Goal: Information Seeking & Learning: Check status

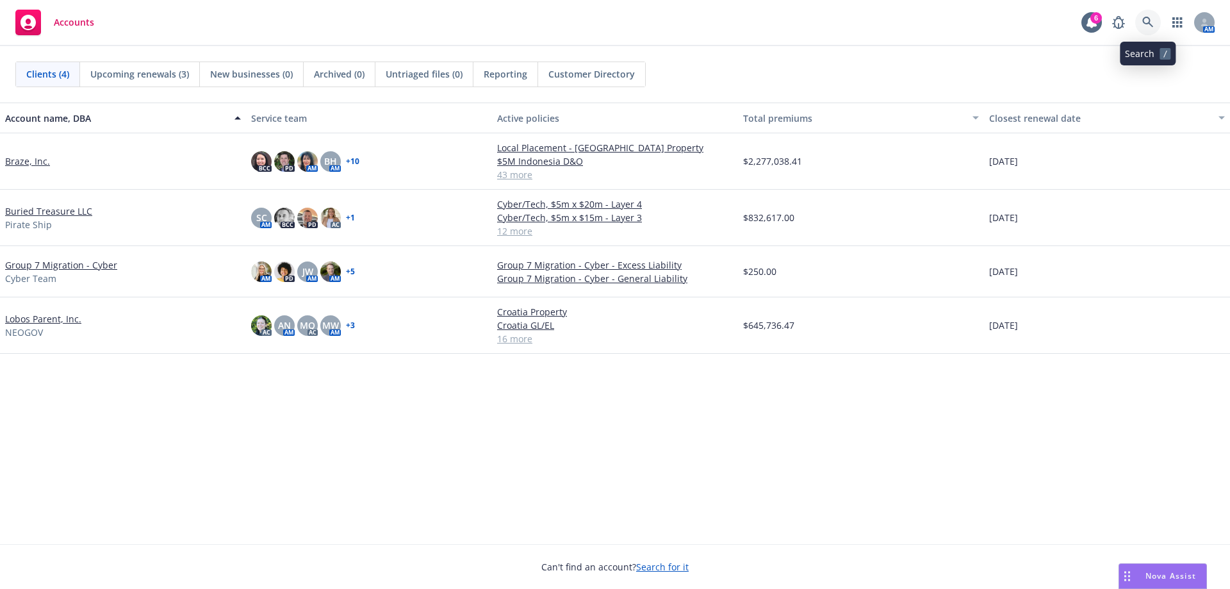
click at [1141, 24] on link at bounding box center [1148, 23] width 26 height 26
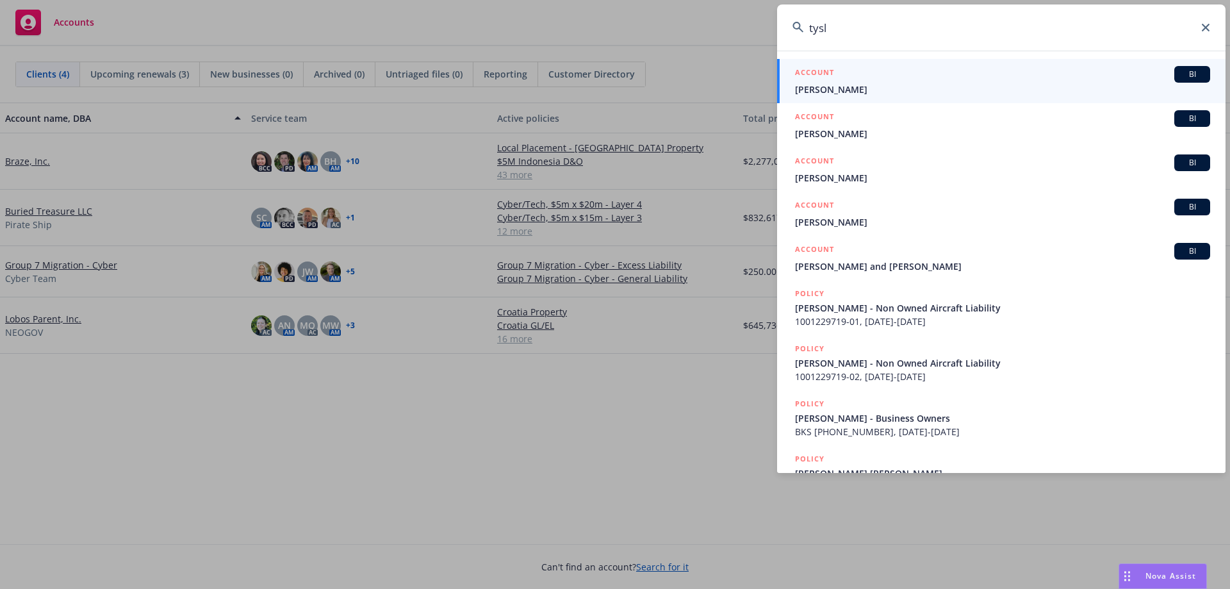
type input "tysl"
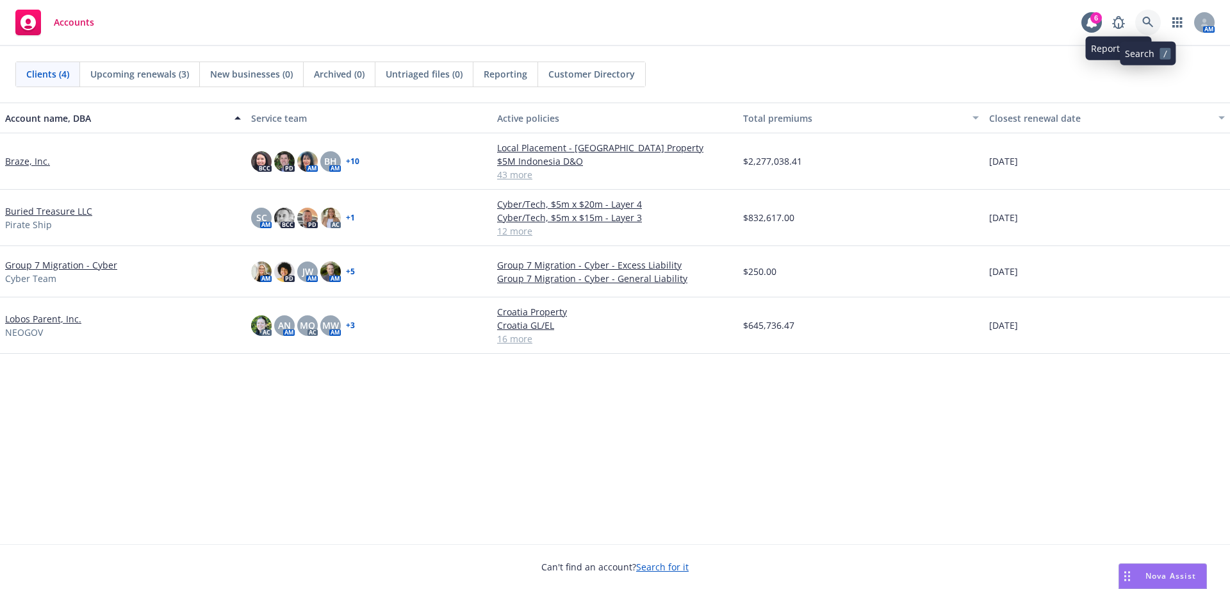
click at [1143, 24] on icon at bounding box center [1148, 23] width 12 height 12
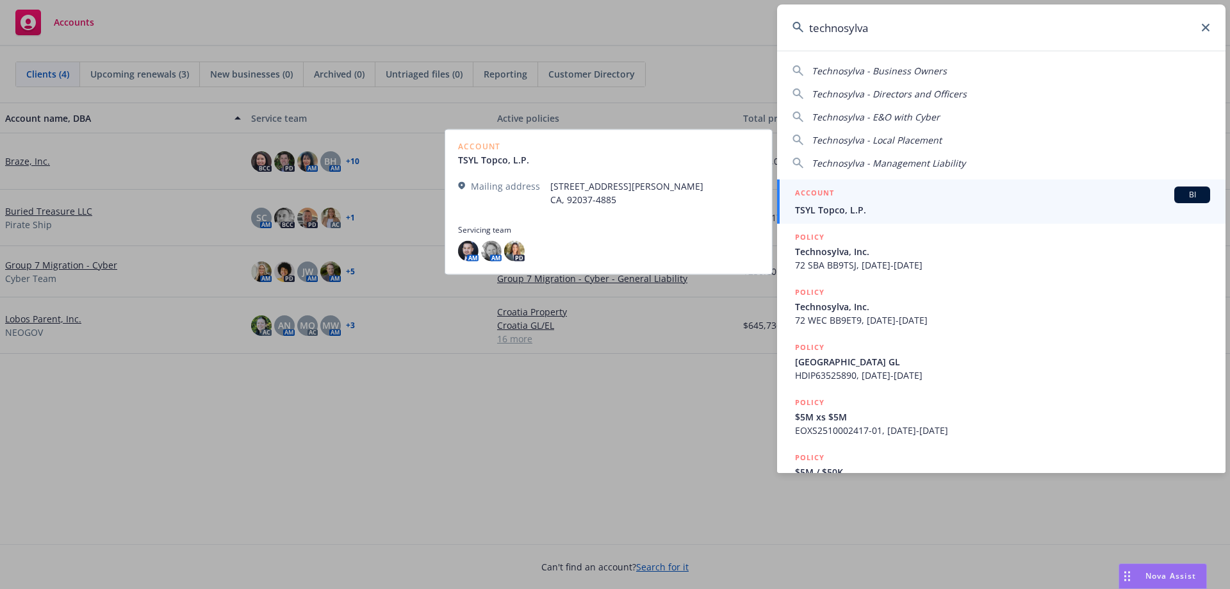
type input "technosylva"
click at [856, 215] on span "TSYL Topco, L.P." at bounding box center [1002, 209] width 415 height 13
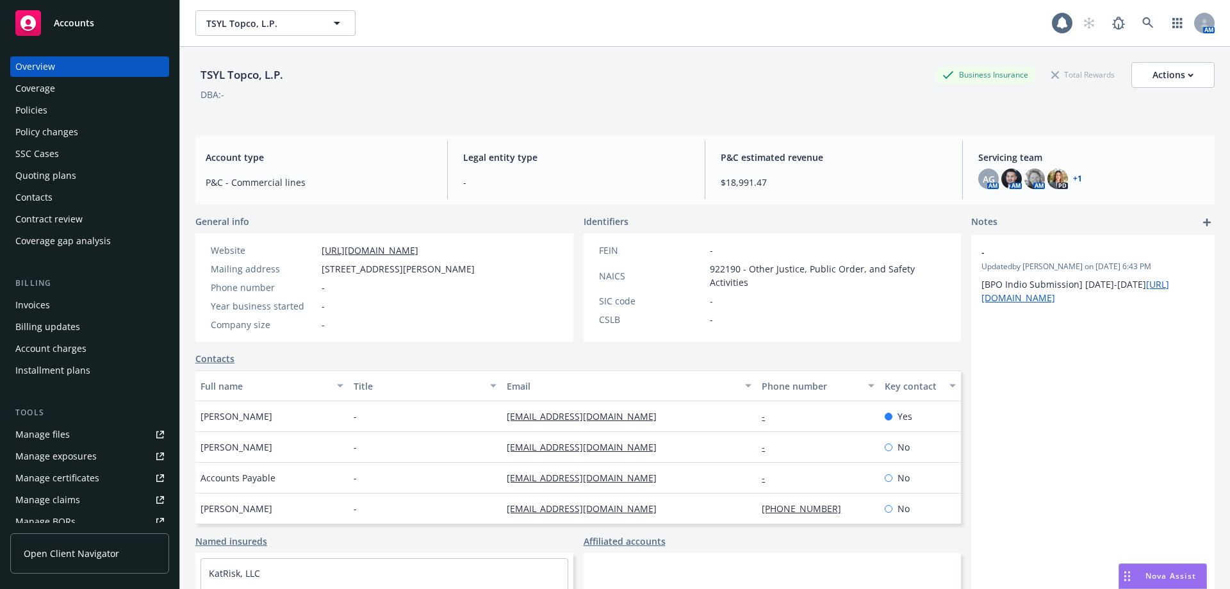
click at [60, 111] on div "Policies" at bounding box center [89, 110] width 149 height 20
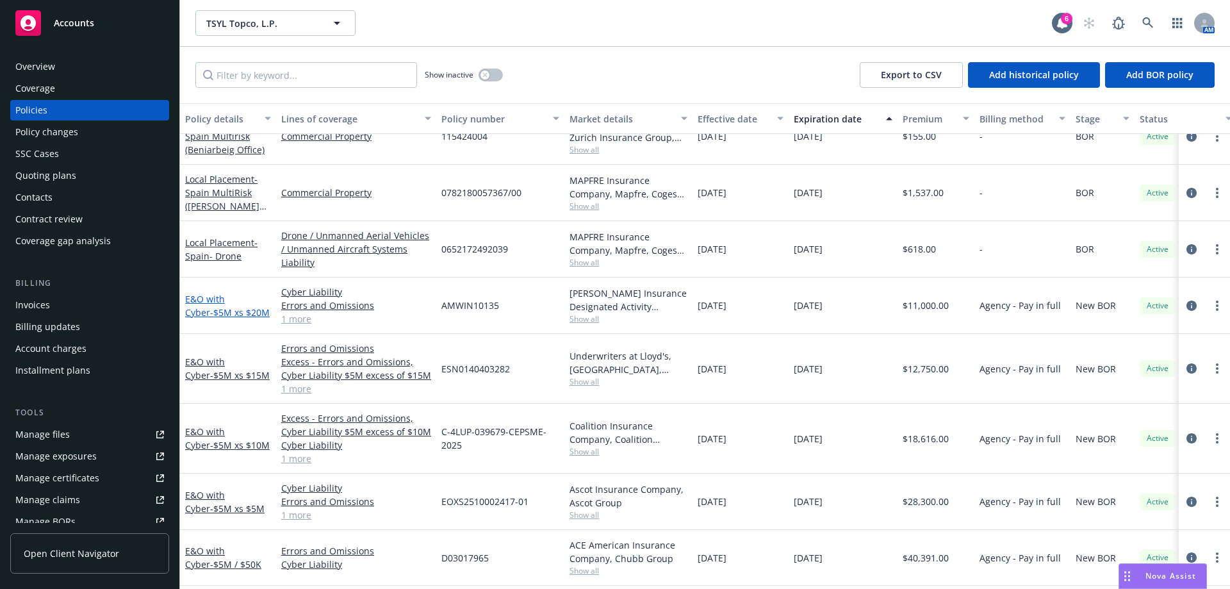
scroll to position [498, 0]
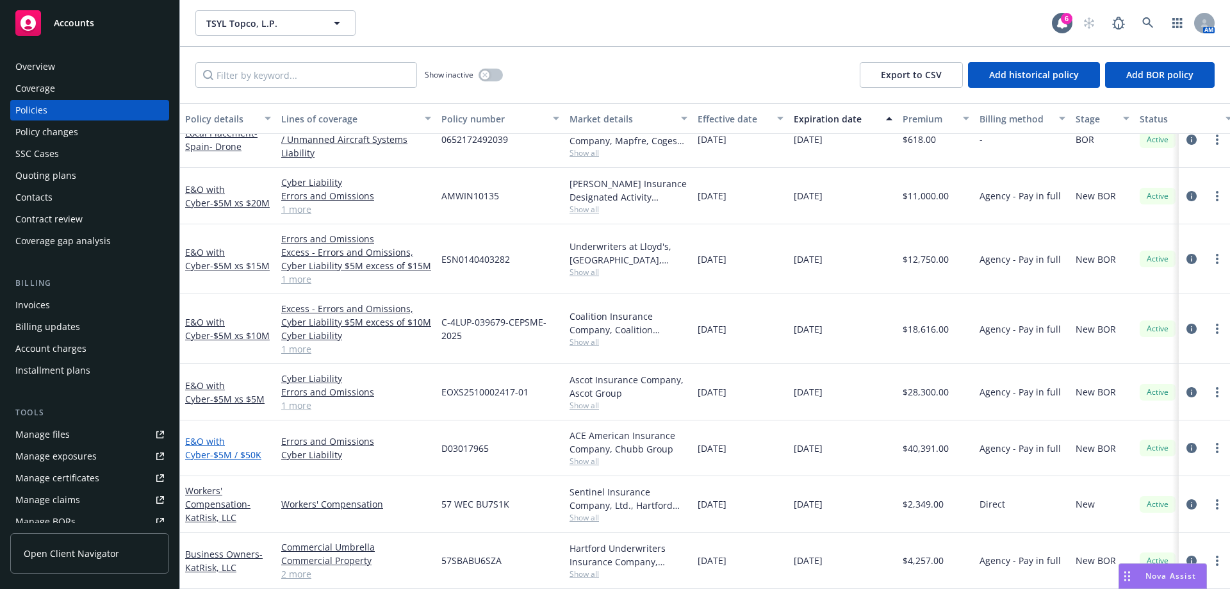
click at [207, 435] on link "E&O with Cyber - $5M / $50K" at bounding box center [223, 448] width 76 height 26
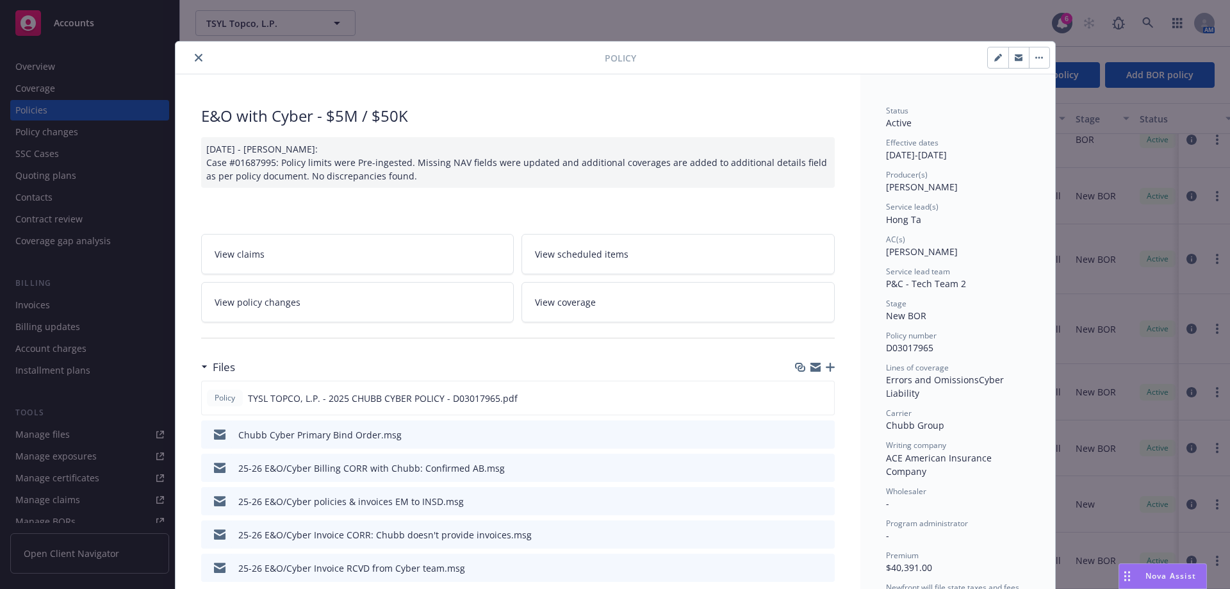
click at [191, 54] on button "close" at bounding box center [198, 57] width 15 height 15
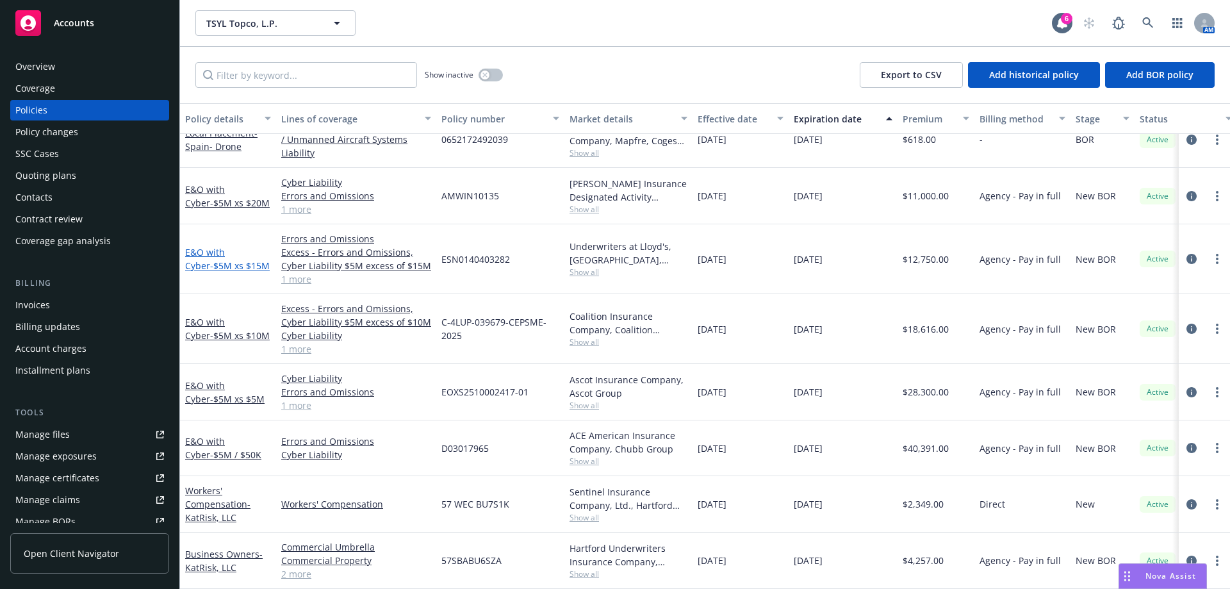
click at [220, 246] on link "E&O with Cyber - $5M xs $15M" at bounding box center [227, 259] width 85 height 26
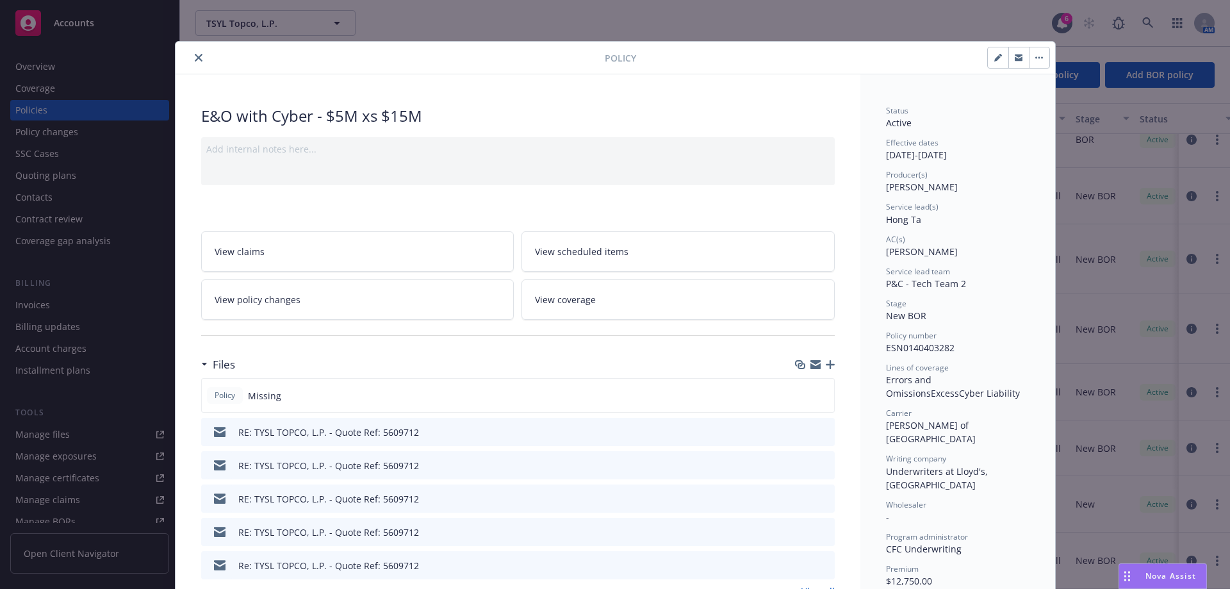
click at [195, 55] on icon "close" at bounding box center [199, 58] width 8 height 8
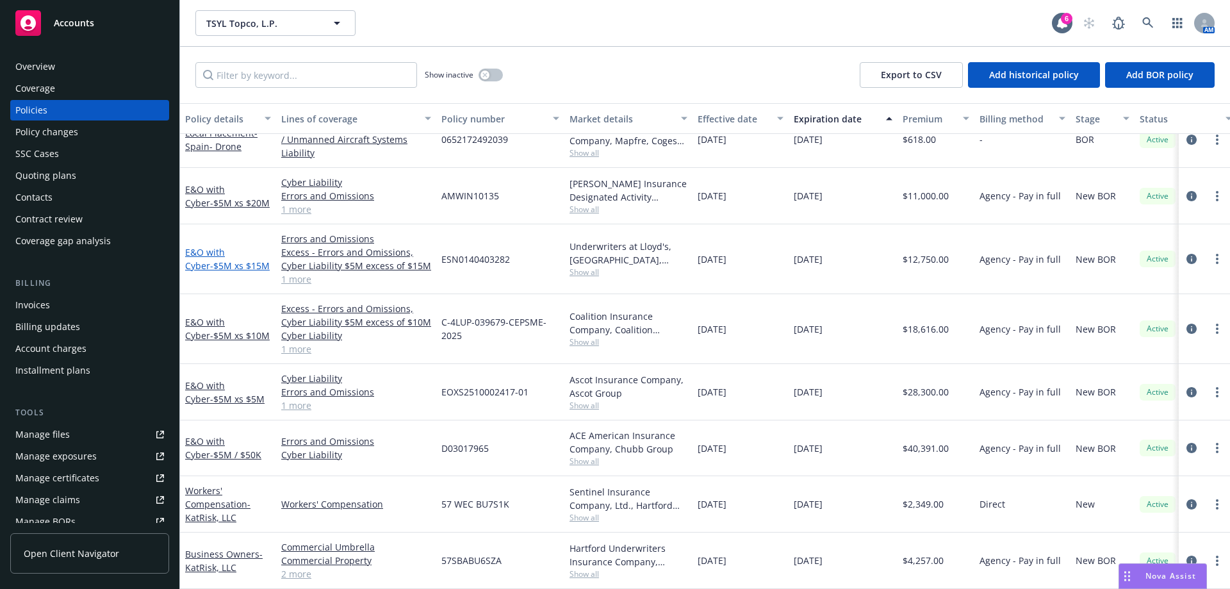
click at [211, 246] on link "E&O with Cyber - $5M xs $15M" at bounding box center [227, 259] width 85 height 26
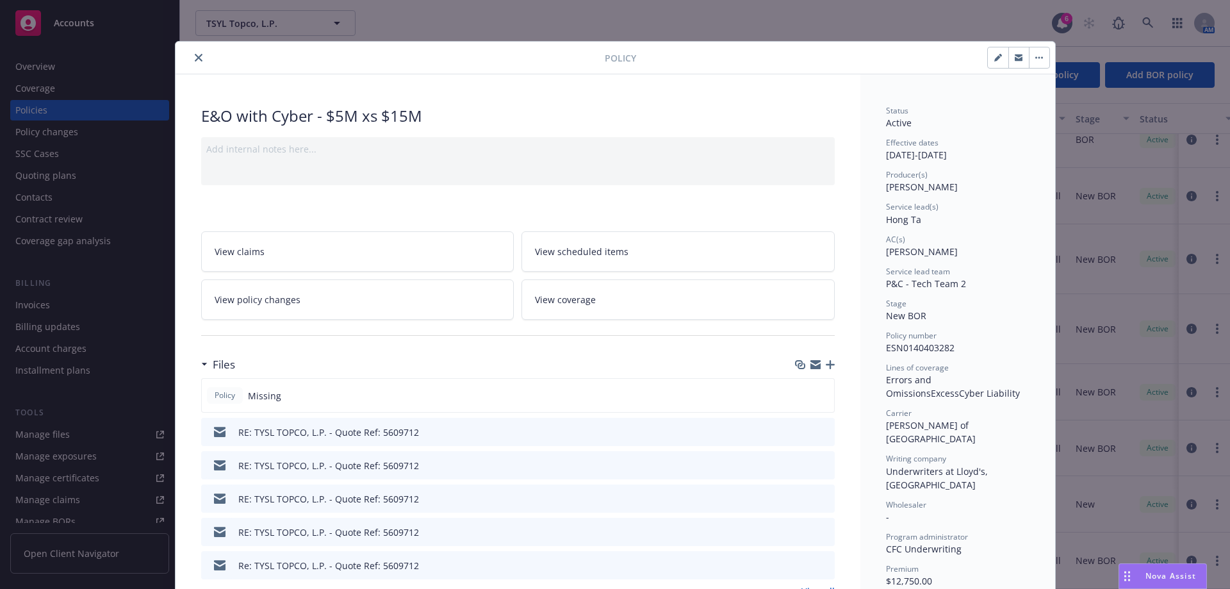
click at [828, 370] on div "Files" at bounding box center [517, 364] width 633 height 27
click at [826, 361] on icon "button" at bounding box center [830, 364] width 9 height 9
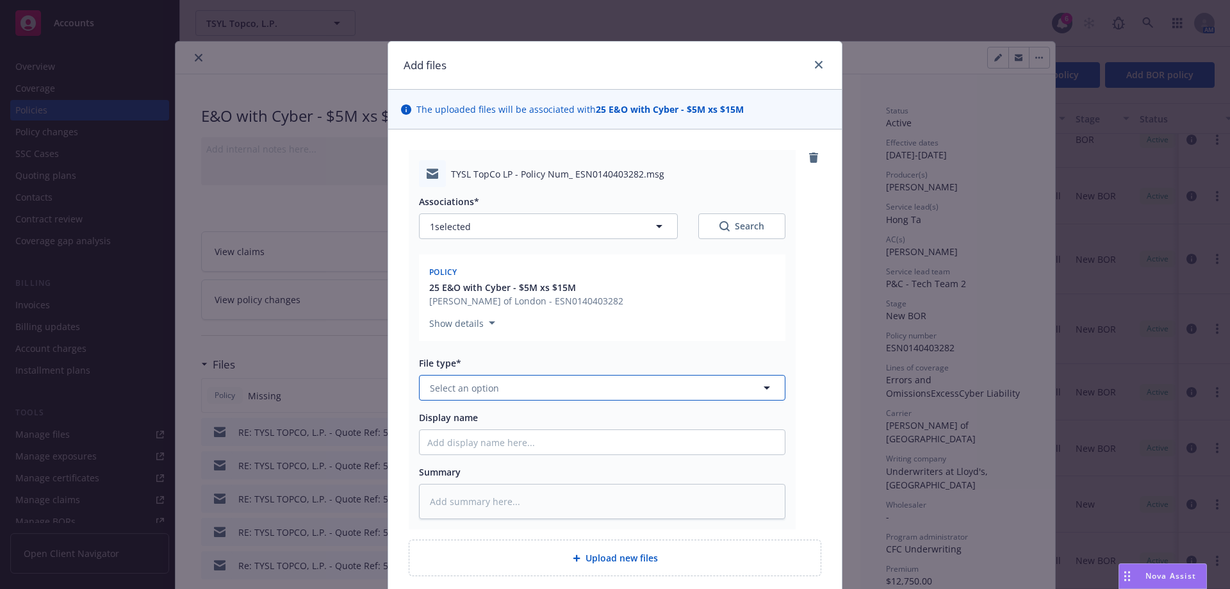
click at [508, 393] on button "Select an option" at bounding box center [602, 388] width 366 height 26
type input "declin"
click at [467, 415] on div "Declination" at bounding box center [456, 423] width 58 height 19
click at [460, 439] on input "Display name" at bounding box center [601, 442] width 365 height 24
type textarea "x"
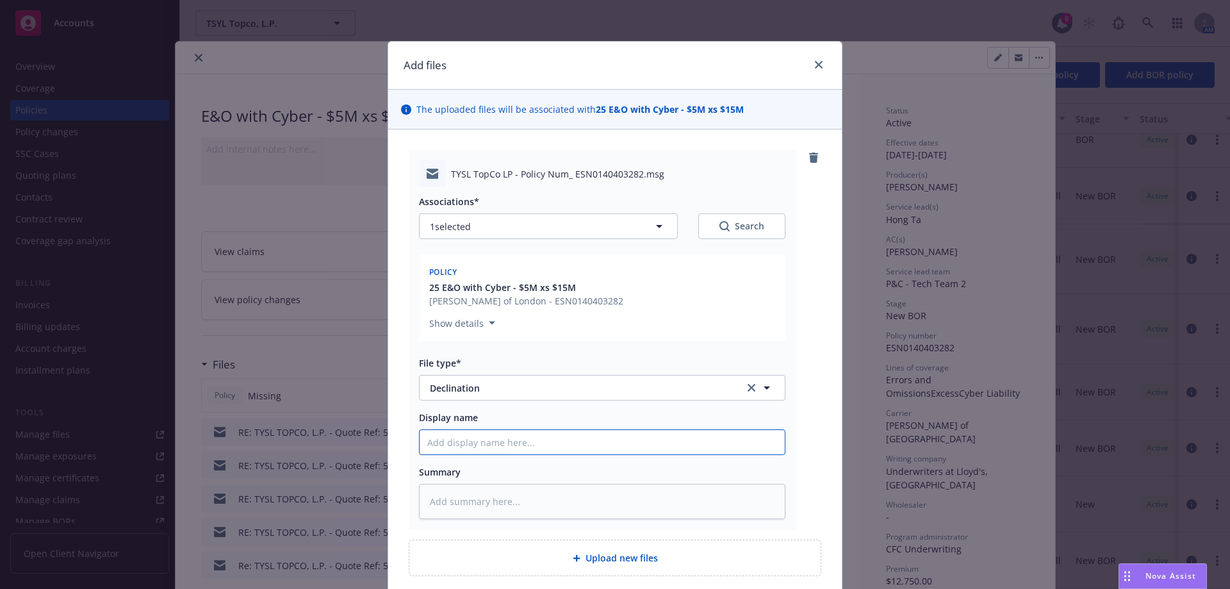
type input "C"
type textarea "x"
type input "CF"
type textarea "x"
type input "CFC"
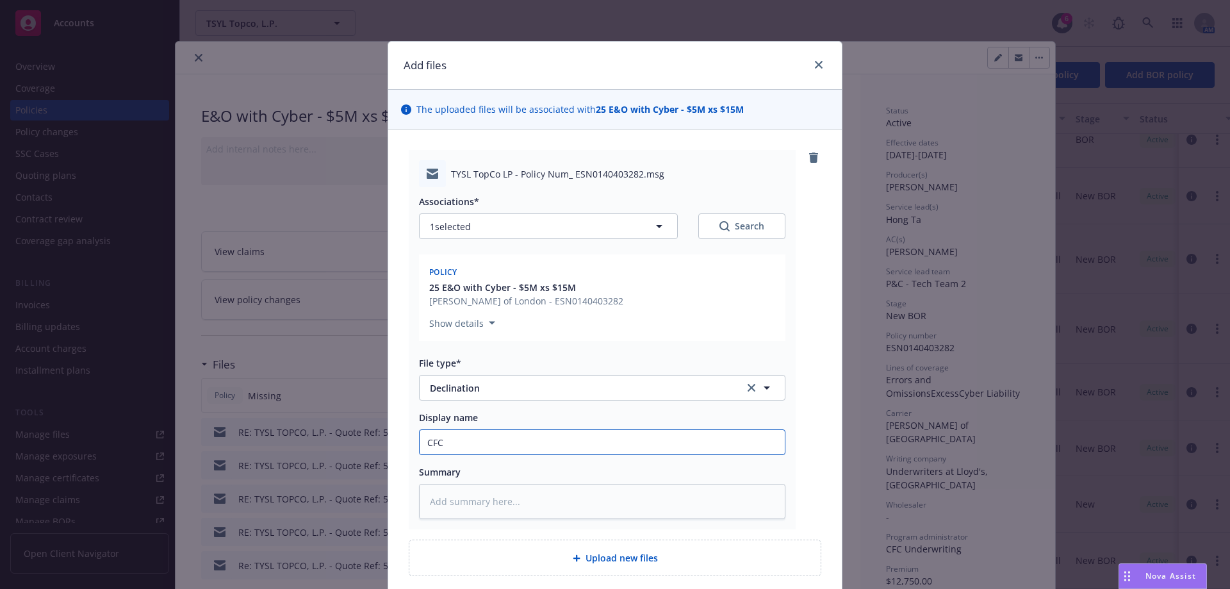
type textarea "x"
type input "CFC"
type textarea "x"
type input "CFC A"
type textarea "x"
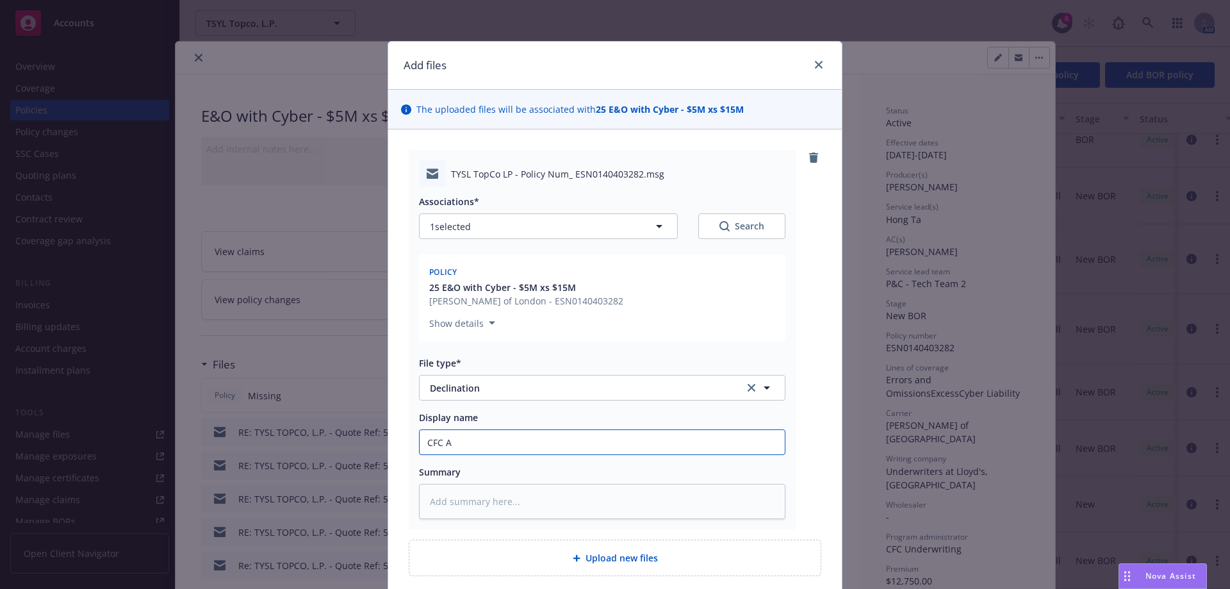
type input "CFC Ad"
type textarea "x"
type input "CFC Adm"
type textarea "x"
type input "CFC Admi"
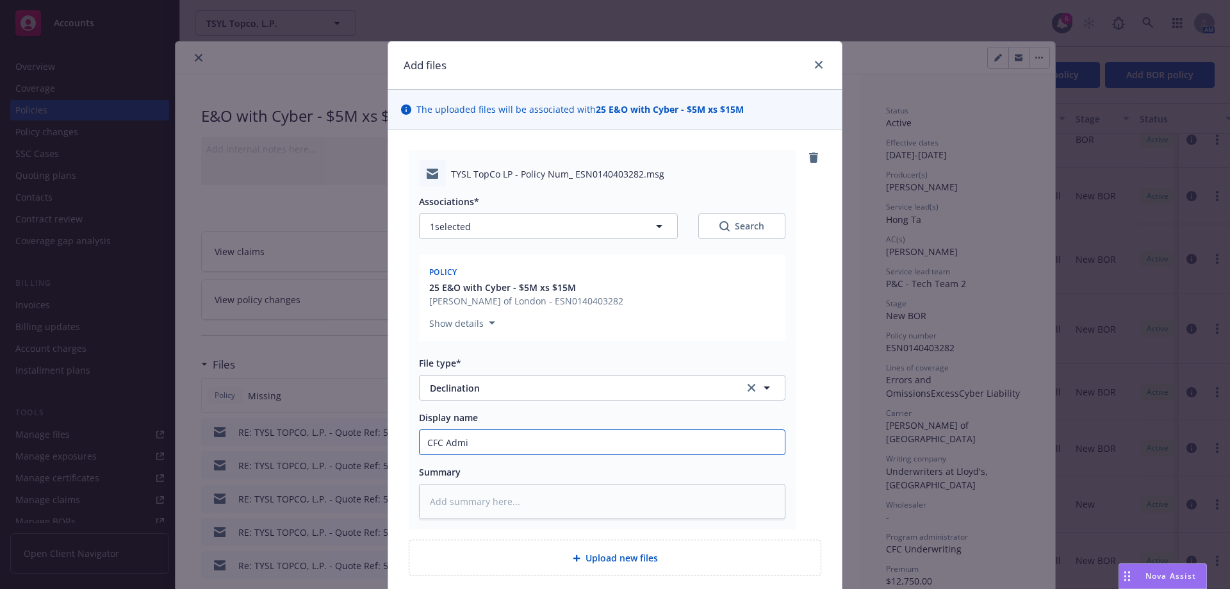
type textarea "x"
type input "CFC Admit"
type textarea "x"
type input "CFC Admitt"
type textarea "x"
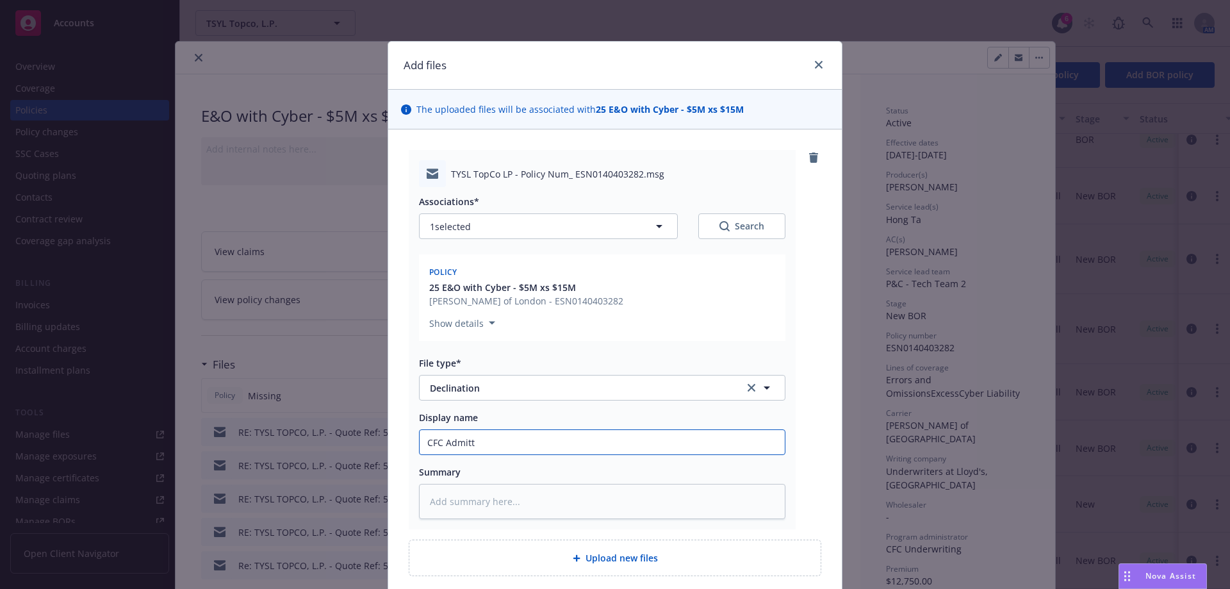
type input "CFC Admitte"
type textarea "x"
type input "CFC Admitted"
type textarea "x"
type input "CFC Admitted"
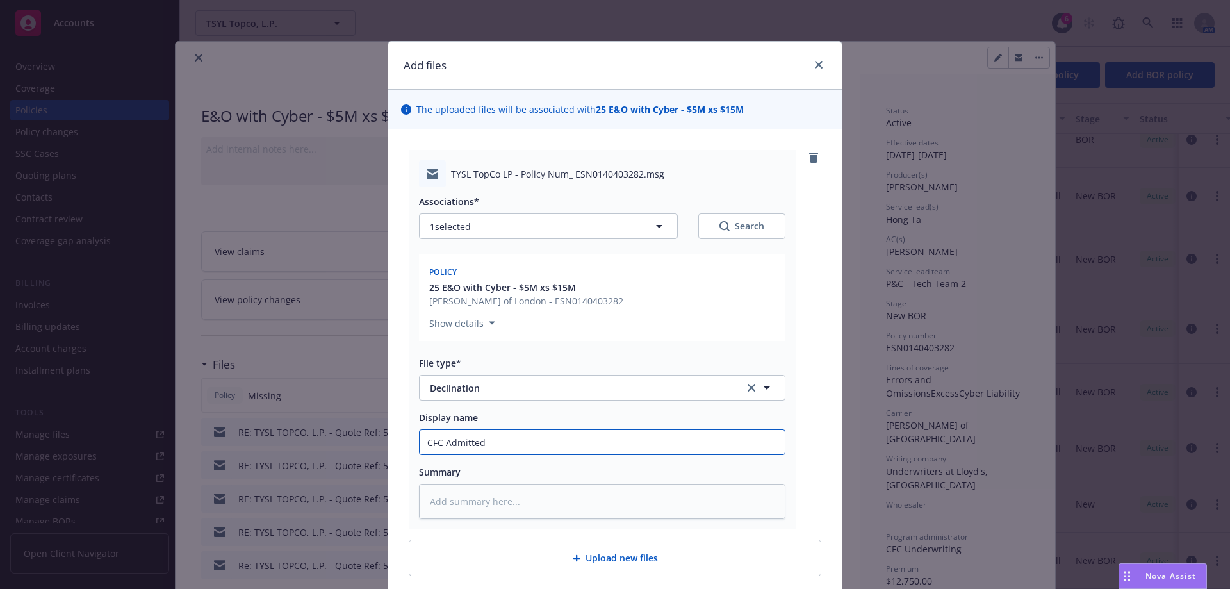
type textarea "x"
type input "CFC Admitted D"
type textarea "x"
type input "CFC Admitted De"
type textarea "x"
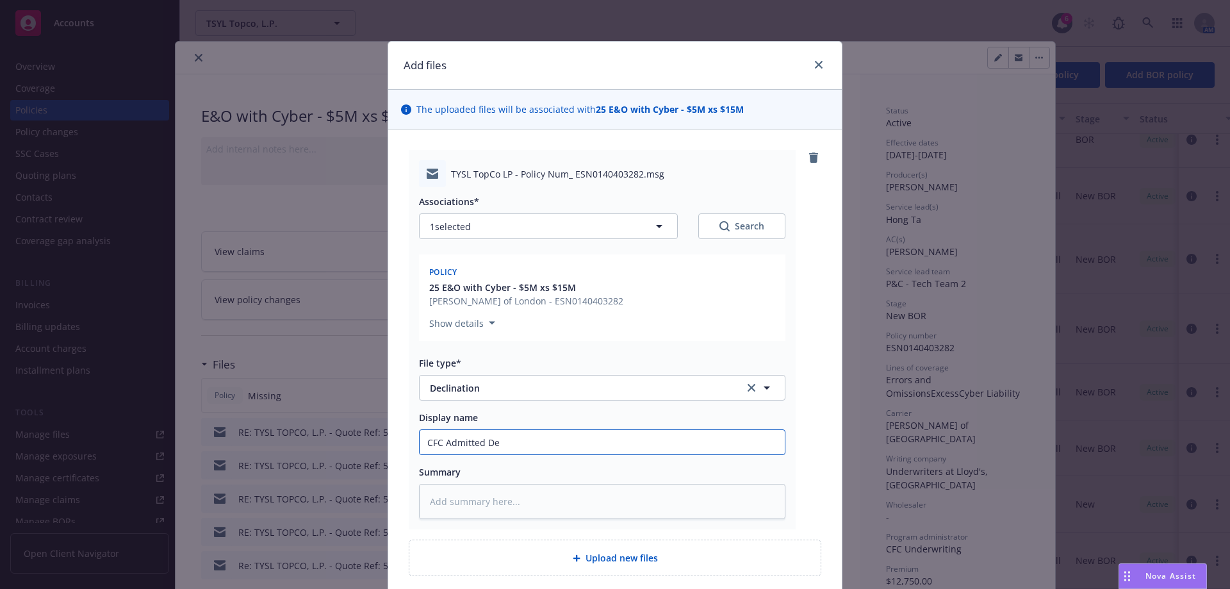
type input "CFC Admitted Dec"
type textarea "x"
type input "CFC Admitted Decl"
type textarea "x"
type input "CFC Admitted Decli"
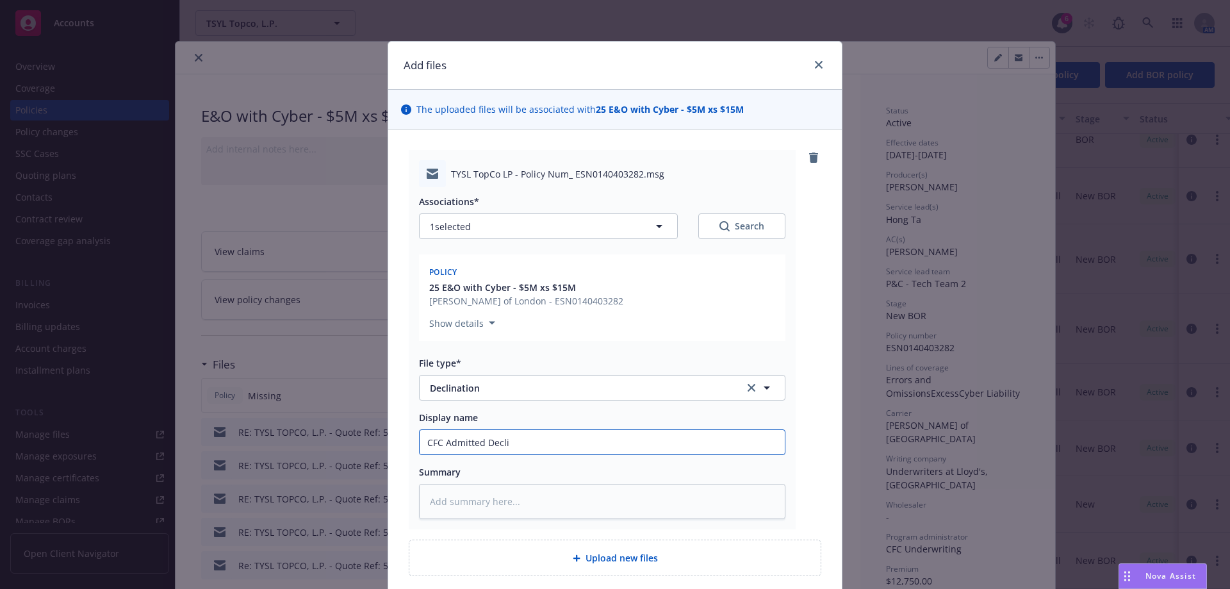
type textarea "x"
type input "CFC Admitted Declin"
type textarea "x"
type input "CFC Admitted Declina"
type textarea "x"
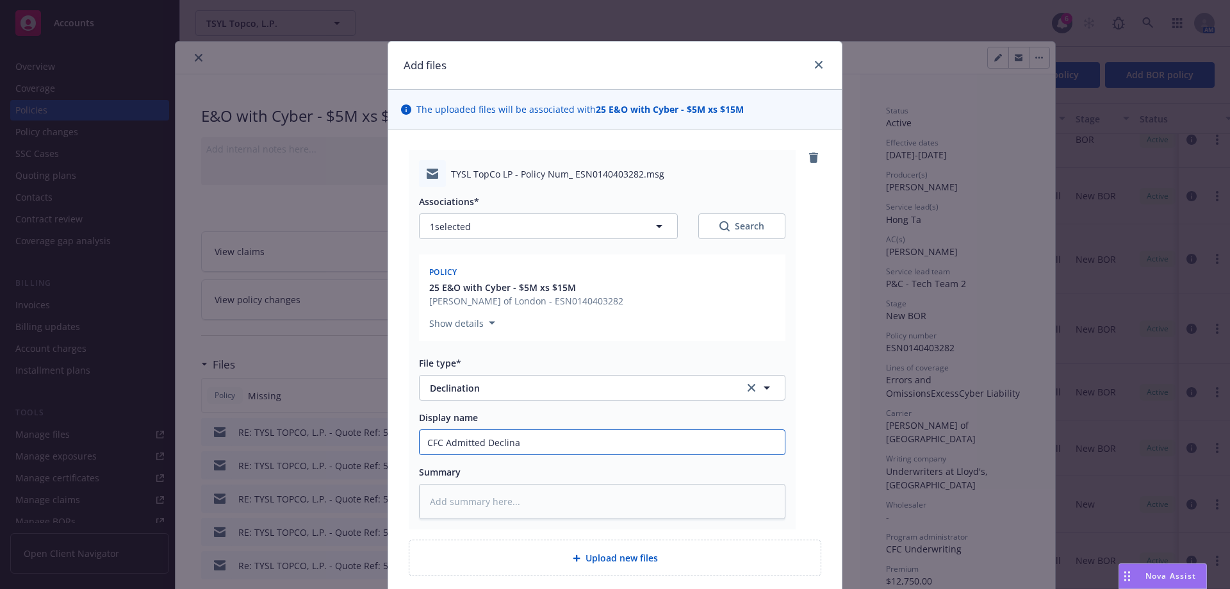
type input "CFC Admitted Declinat"
type textarea "x"
type input "CFC Admitted Declinati"
type textarea "x"
type input "CFC Admitted Declinatio"
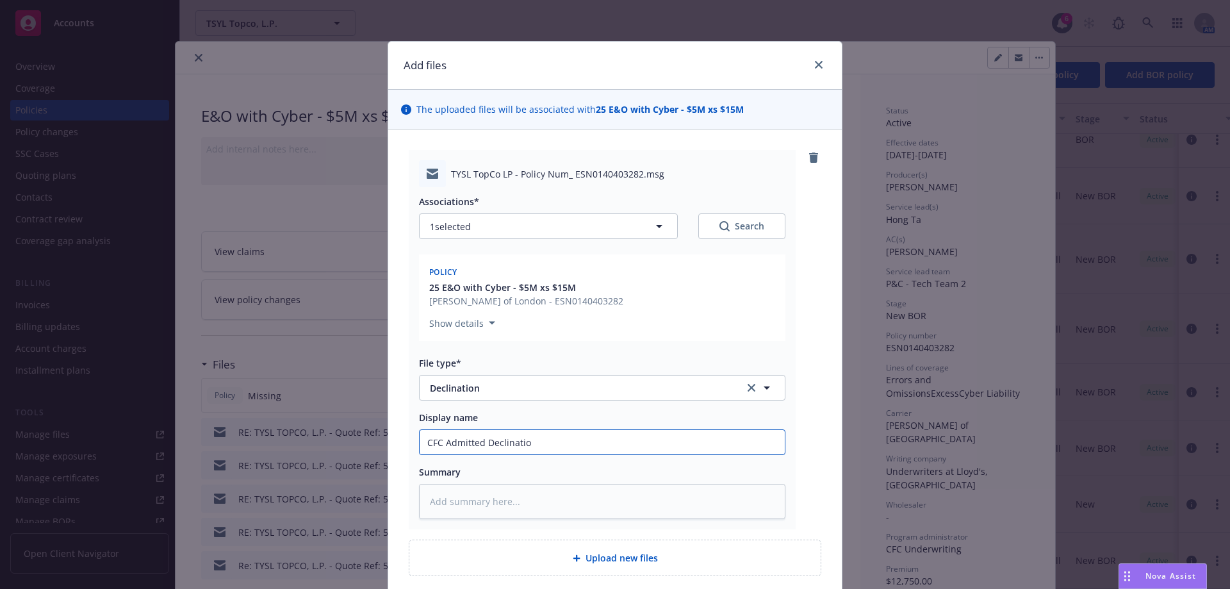
type textarea "x"
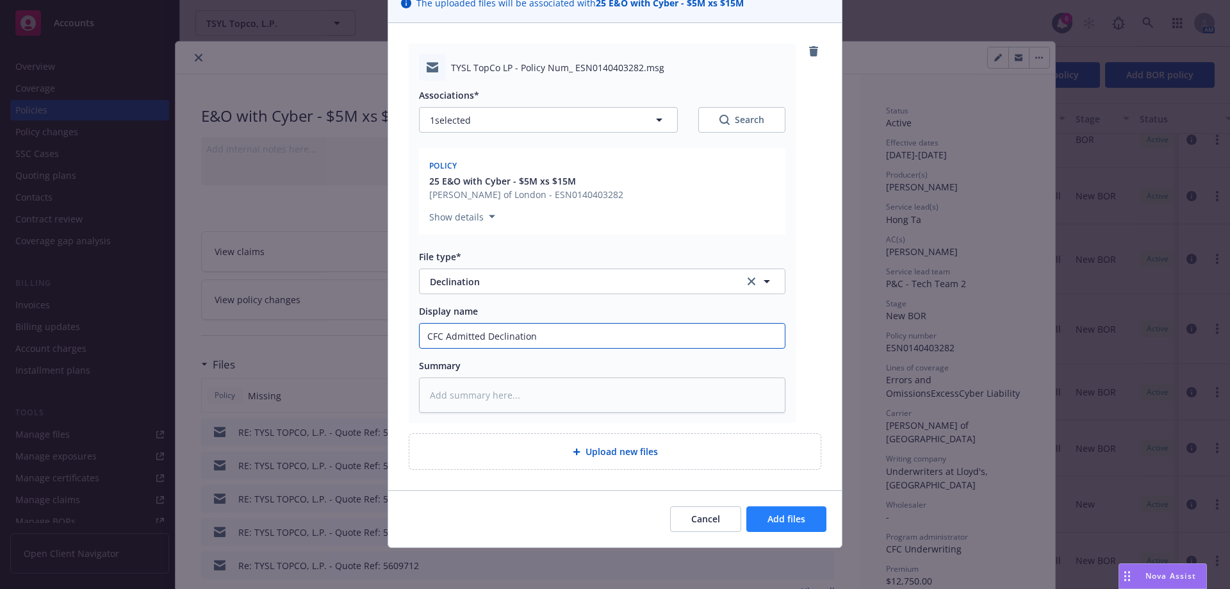
type input "CFC Admitted Declination"
click at [776, 518] on span "Add files" at bounding box center [786, 518] width 38 height 12
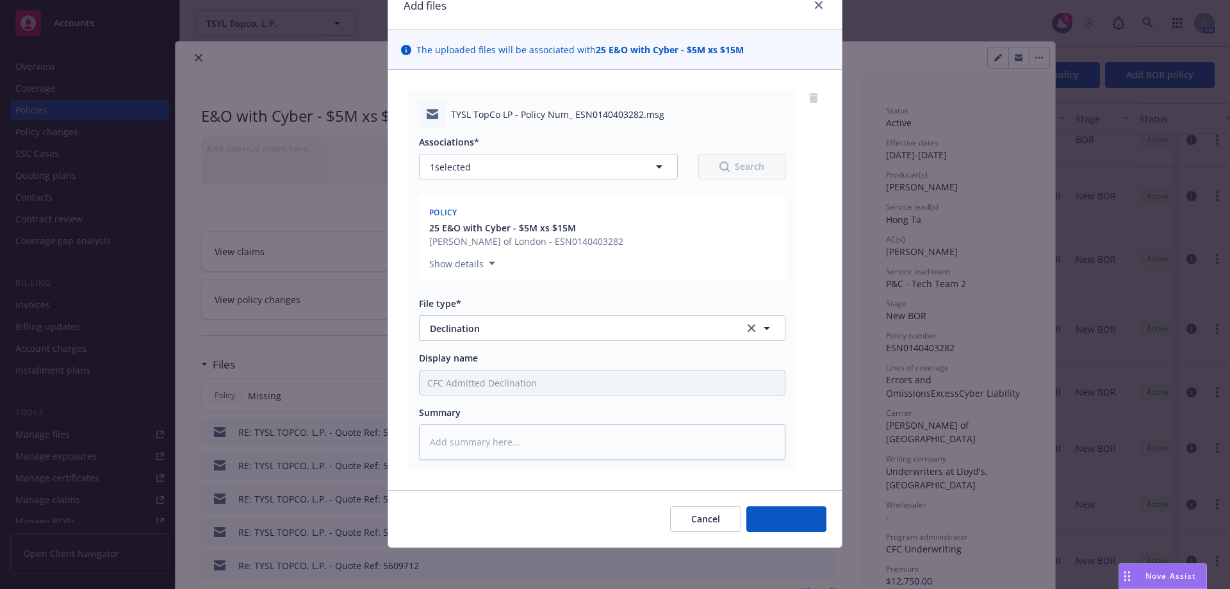
scroll to position [60, 0]
type textarea "x"
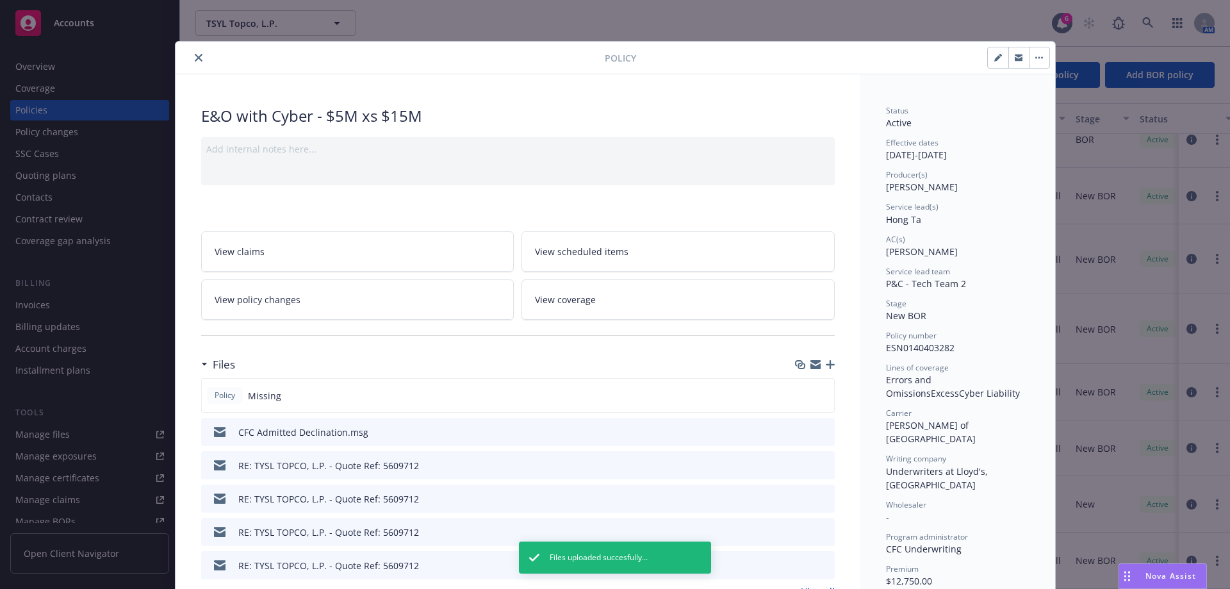
click at [195, 58] on icon "close" at bounding box center [199, 58] width 8 height 8
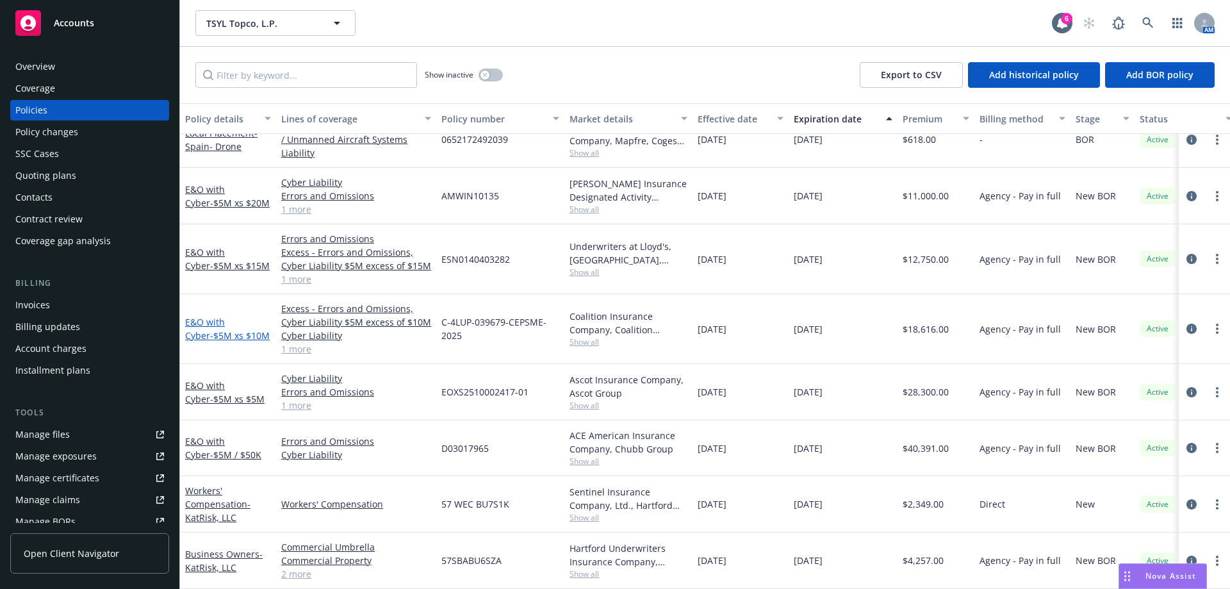
click at [219, 316] on link "E&O with Cyber - $5M xs $10M" at bounding box center [227, 329] width 85 height 26
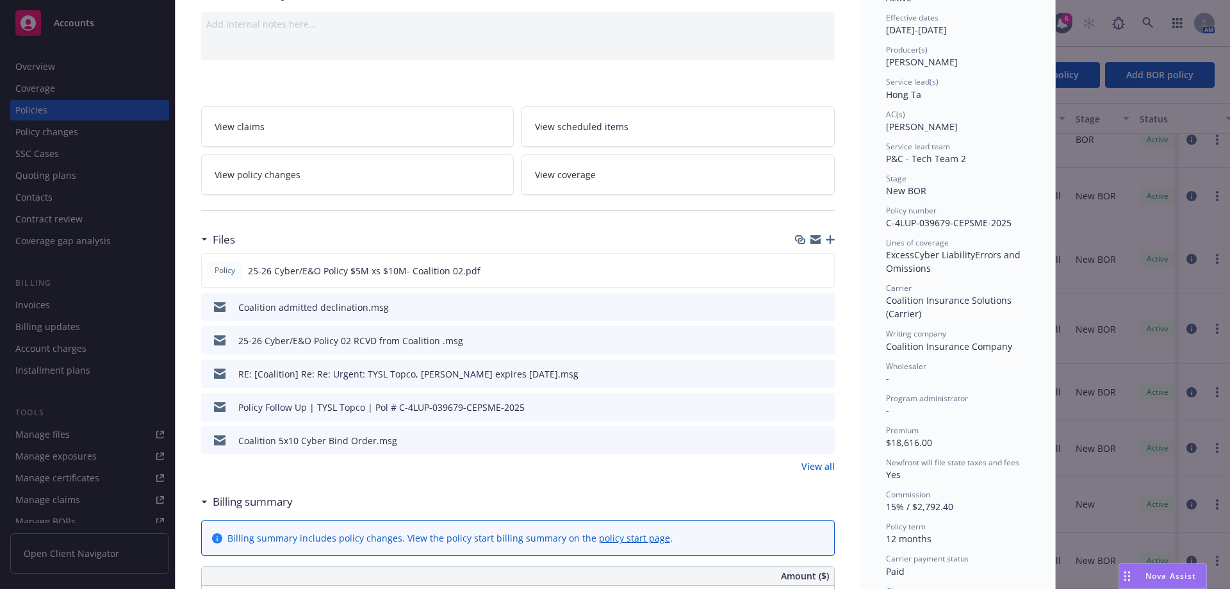
scroll to position [128, 0]
click at [799, 304] on icon "download file" at bounding box center [801, 303] width 10 height 10
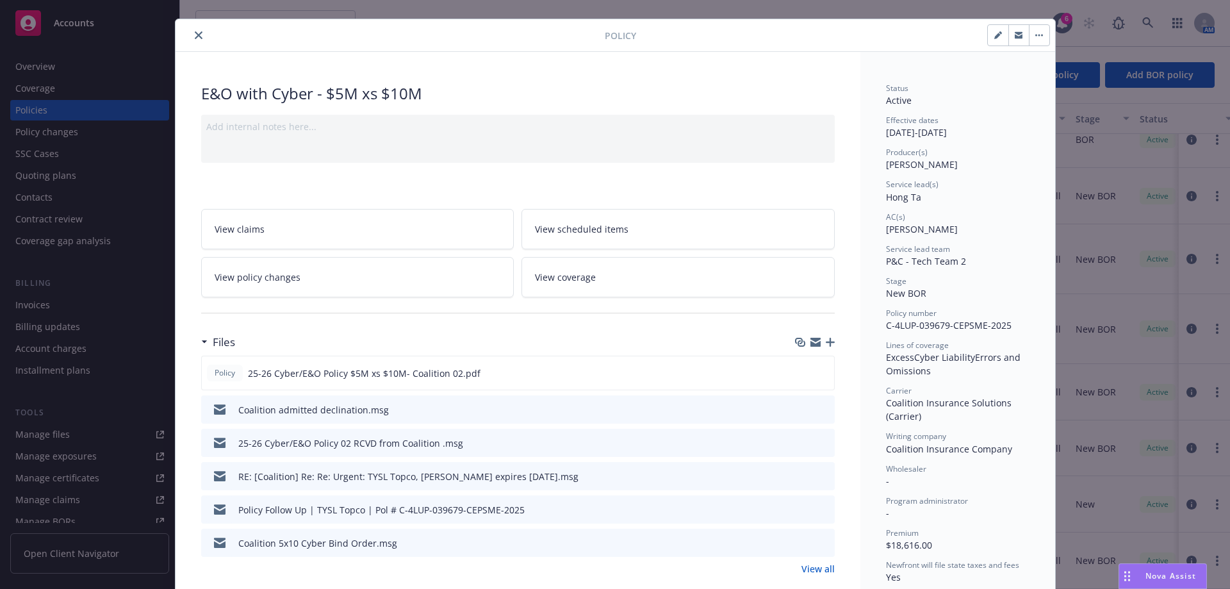
scroll to position [0, 0]
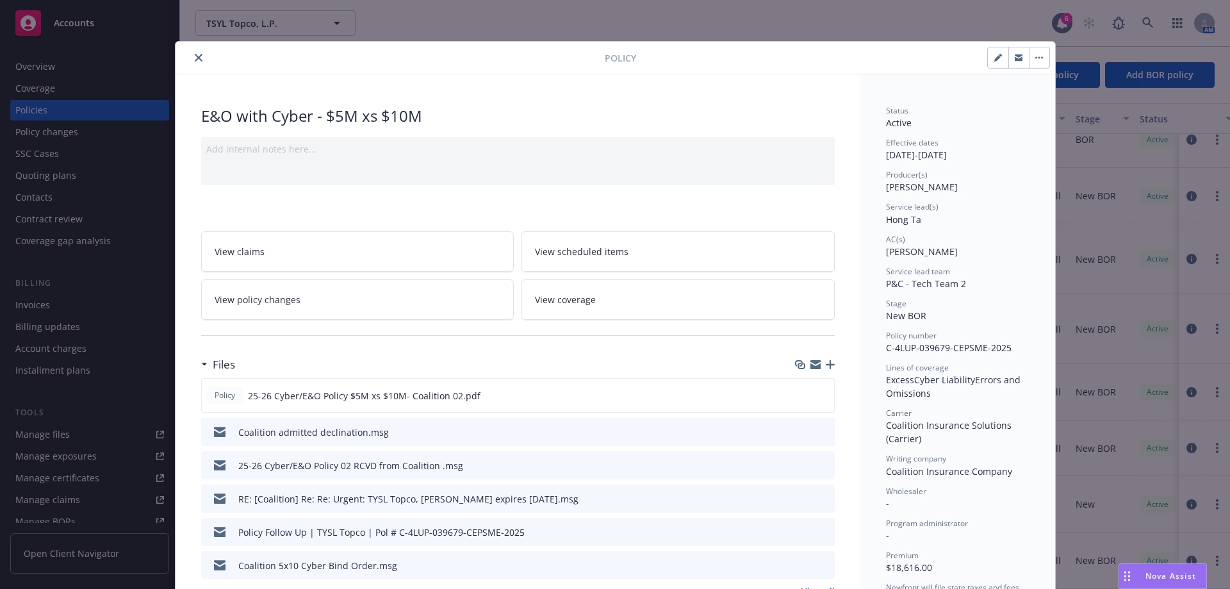
click at [195, 52] on button "close" at bounding box center [198, 57] width 15 height 15
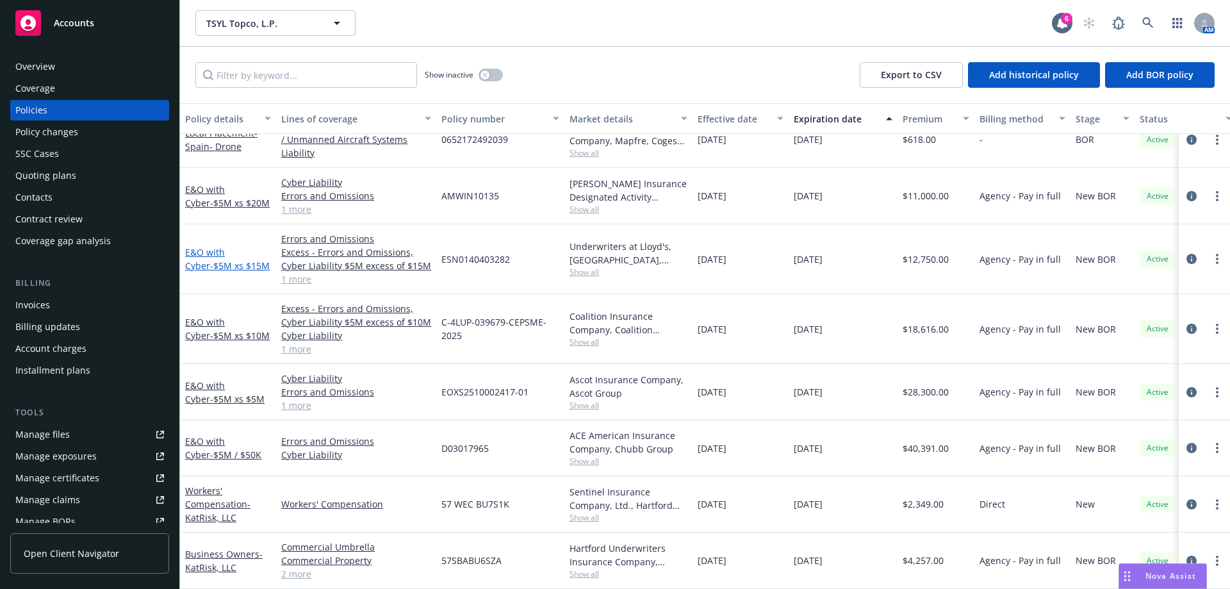
click at [213, 247] on link "E&O with Cyber - $5M xs $15M" at bounding box center [227, 259] width 85 height 26
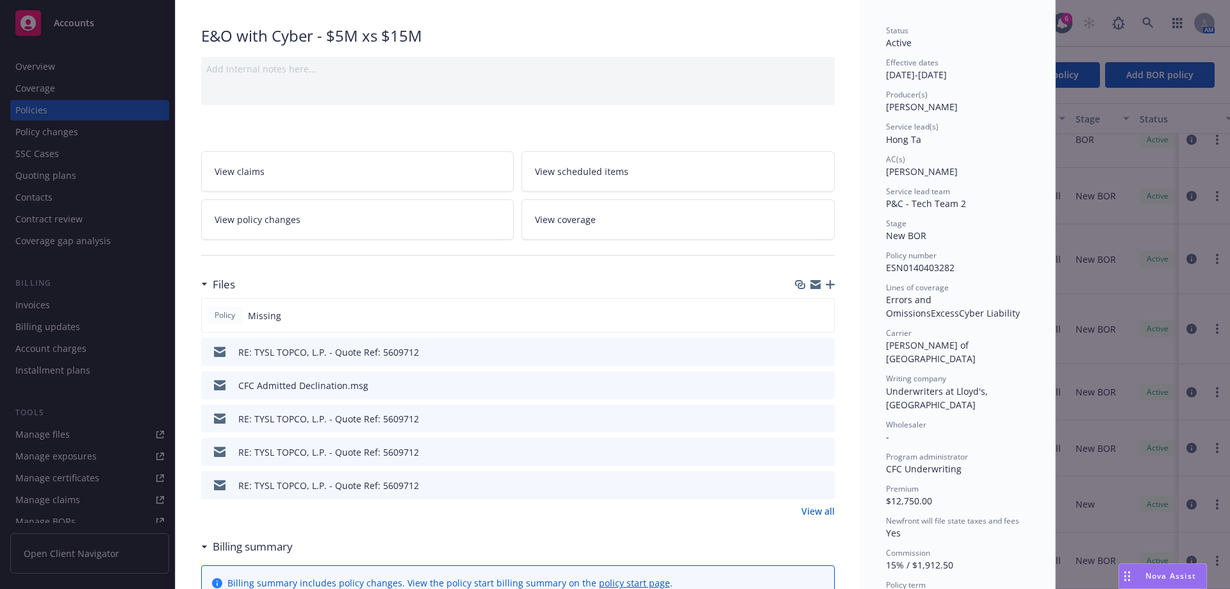
scroll to position [102, 0]
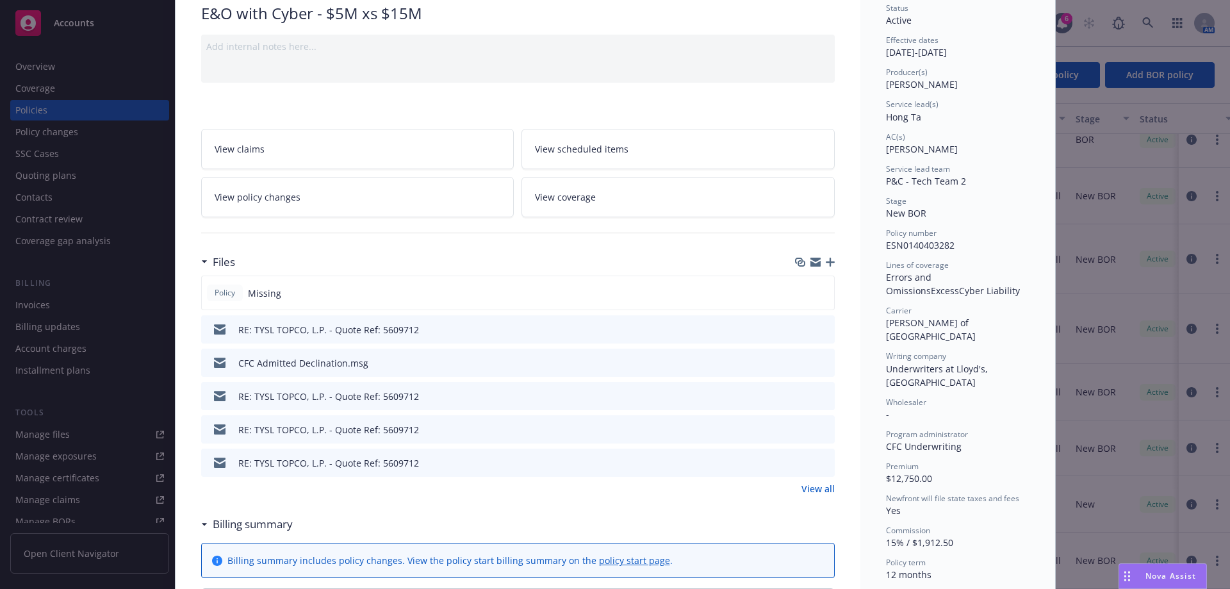
click at [797, 362] on icon "download file" at bounding box center [801, 361] width 8 height 8
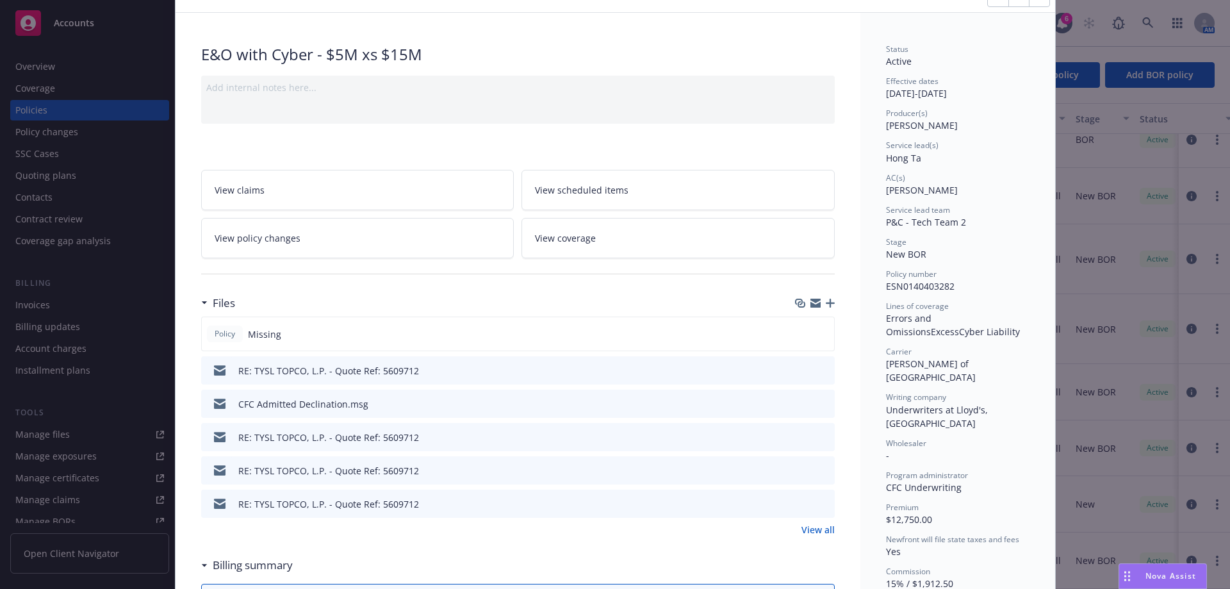
scroll to position [38, 0]
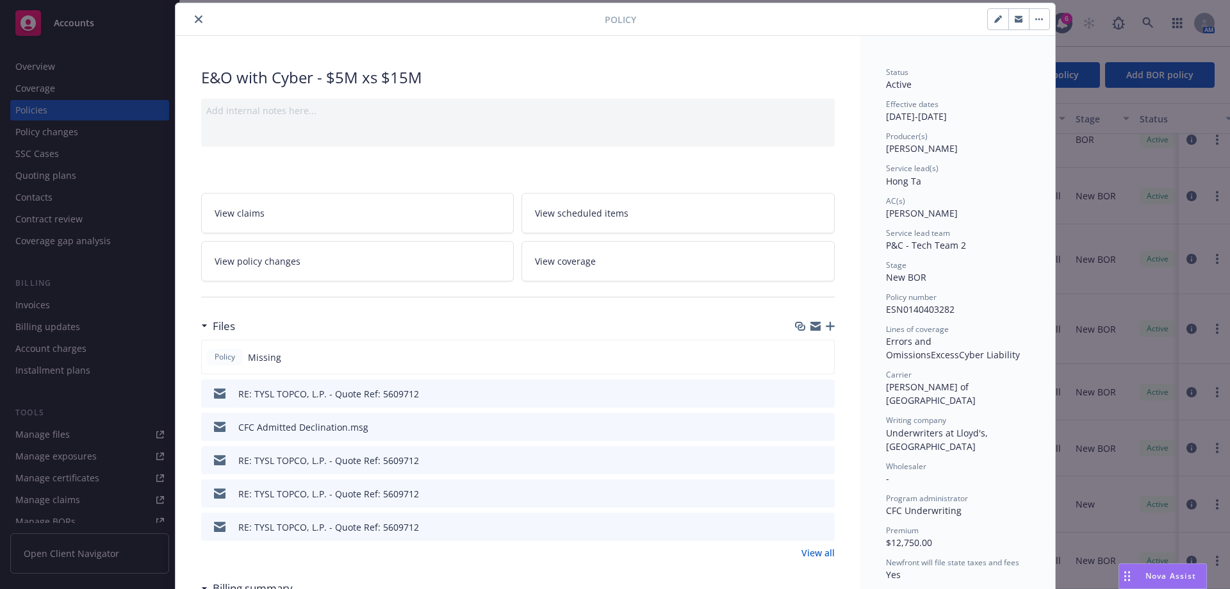
click at [195, 19] on icon "close" at bounding box center [199, 19] width 8 height 8
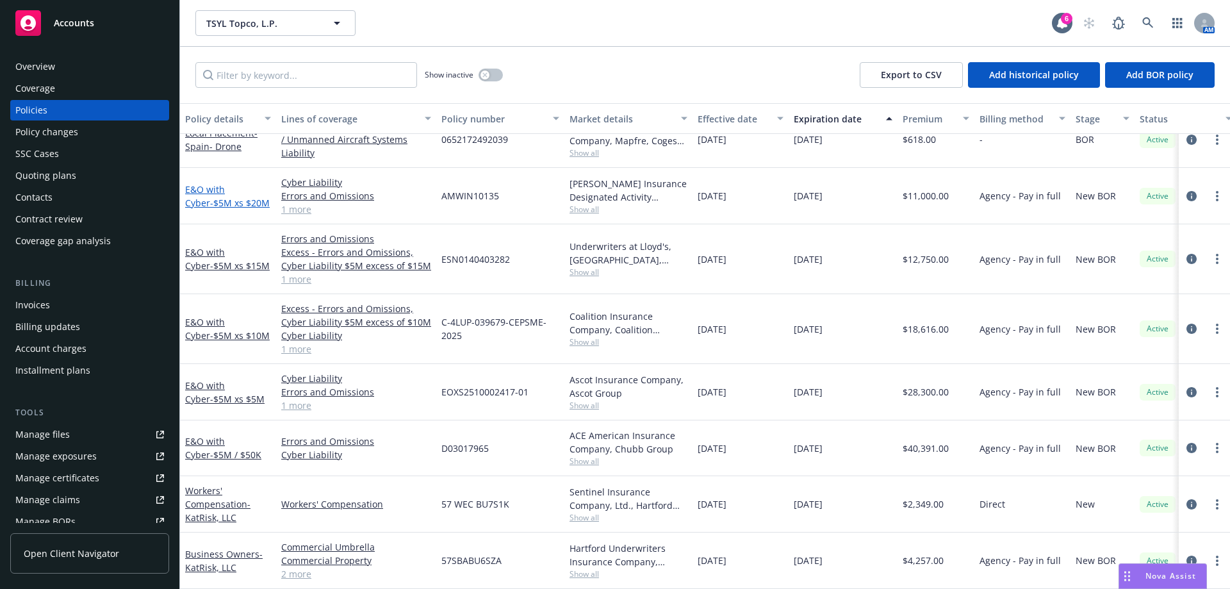
click at [213, 183] on link "E&O with Cyber - $5M xs $20M" at bounding box center [227, 196] width 85 height 26
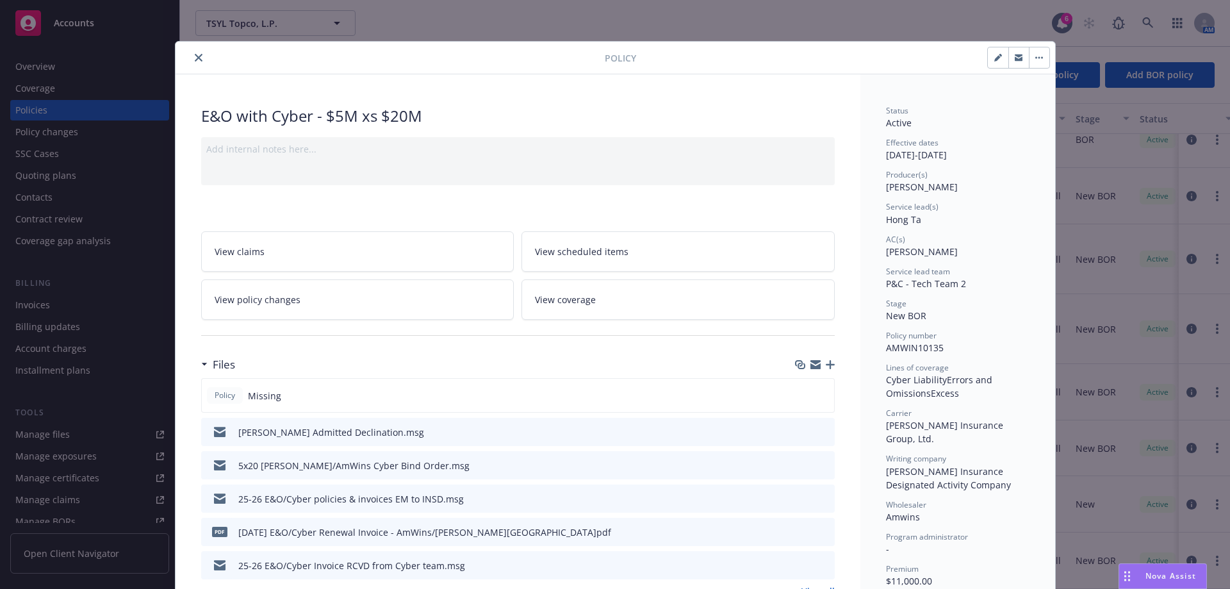
click at [796, 433] on icon "download file" at bounding box center [801, 431] width 10 height 10
click at [195, 56] on icon "close" at bounding box center [199, 58] width 8 height 8
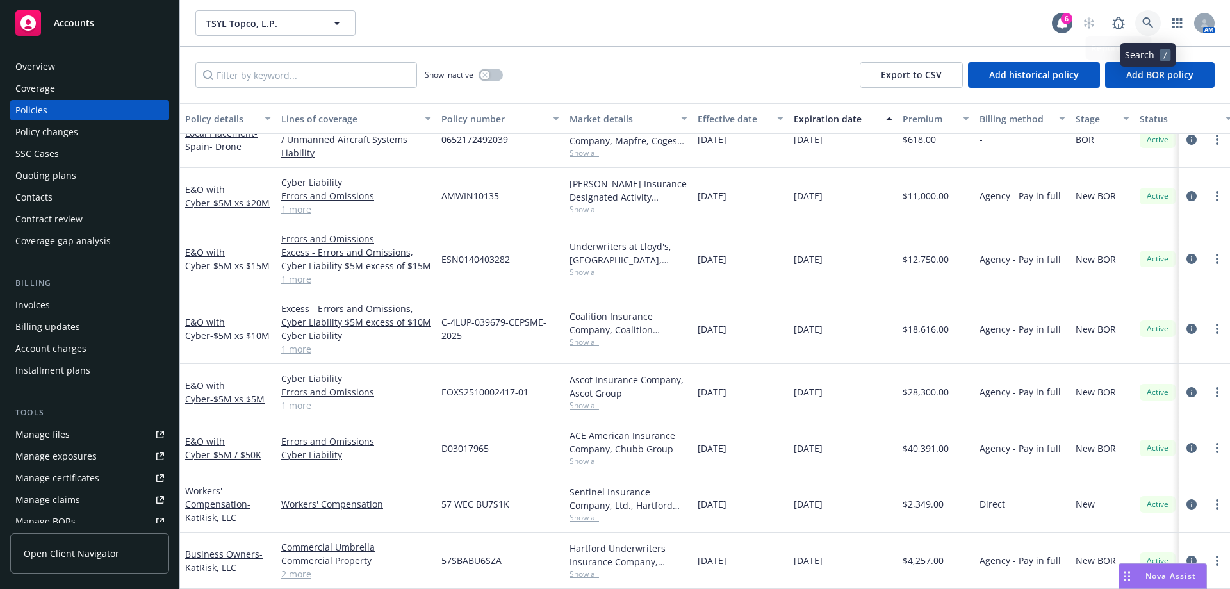
click at [1151, 10] on link at bounding box center [1148, 23] width 26 height 26
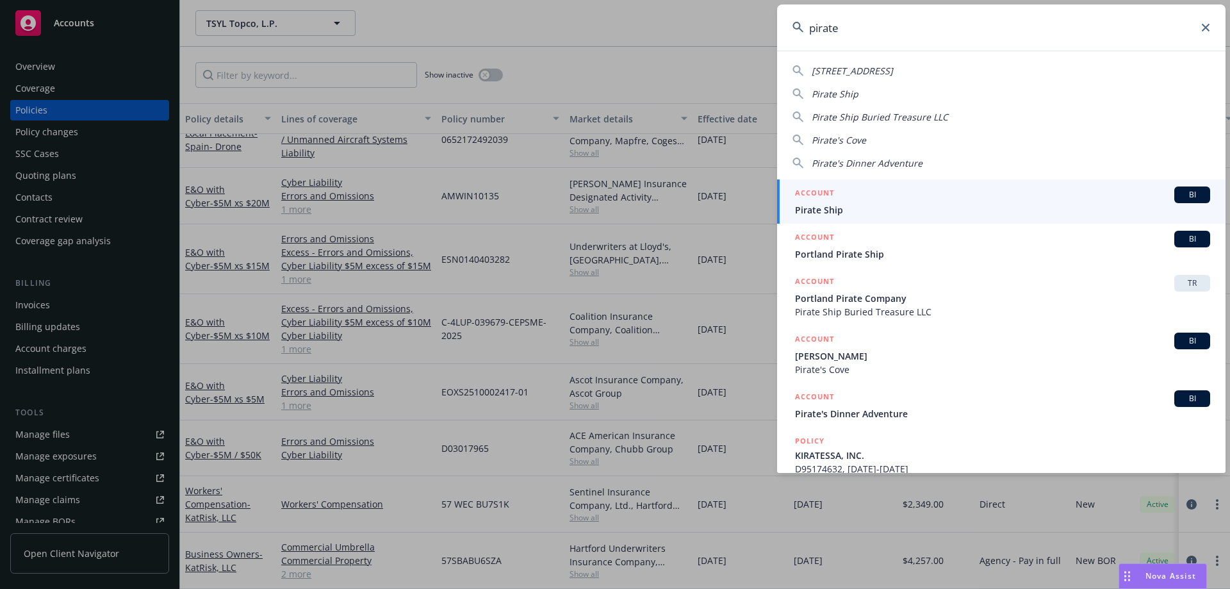
type input "pirate"
click at [822, 216] on link "ACCOUNT BI Pirate Ship" at bounding box center [1001, 201] width 448 height 44
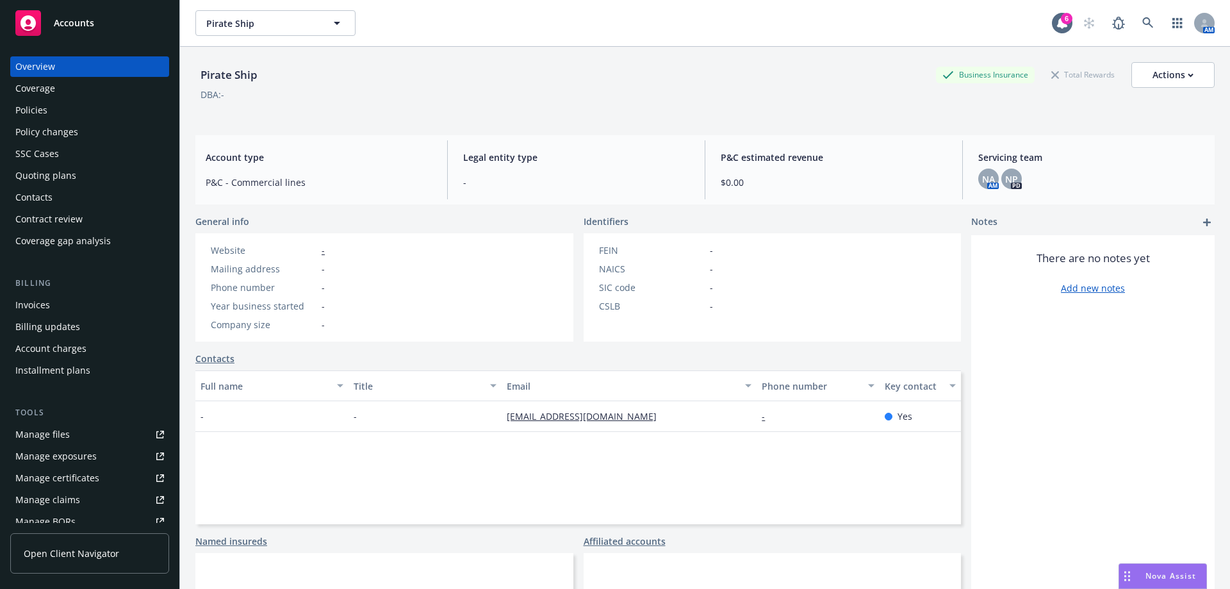
click at [25, 98] on div "Coverage" at bounding box center [35, 88] width 40 height 20
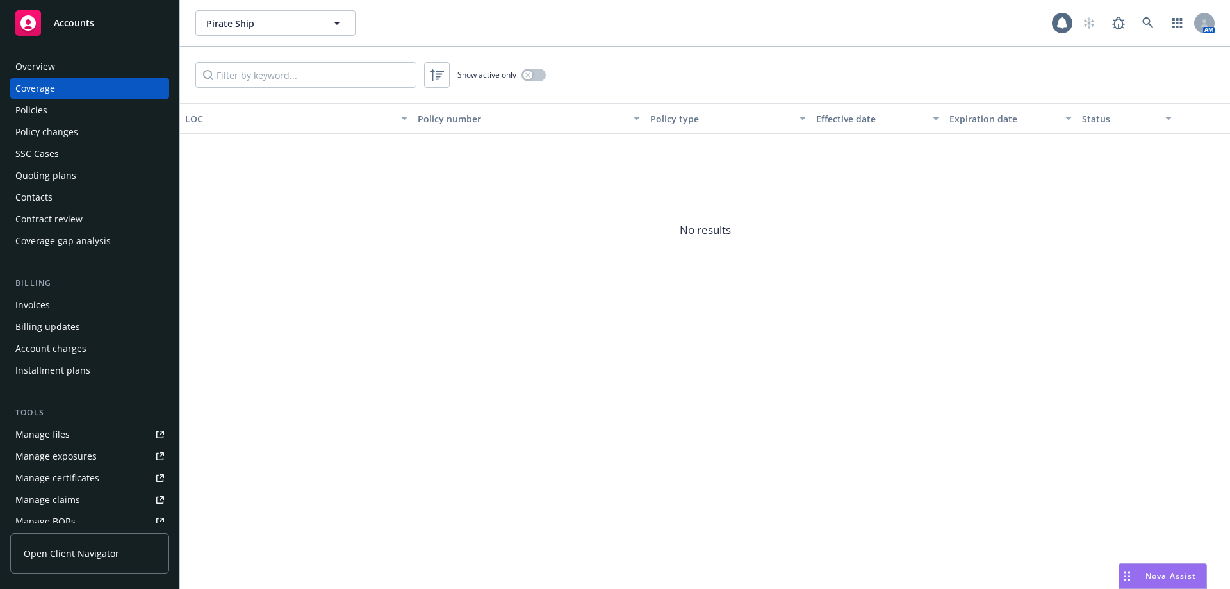
click at [35, 113] on div "Policies" at bounding box center [31, 110] width 32 height 20
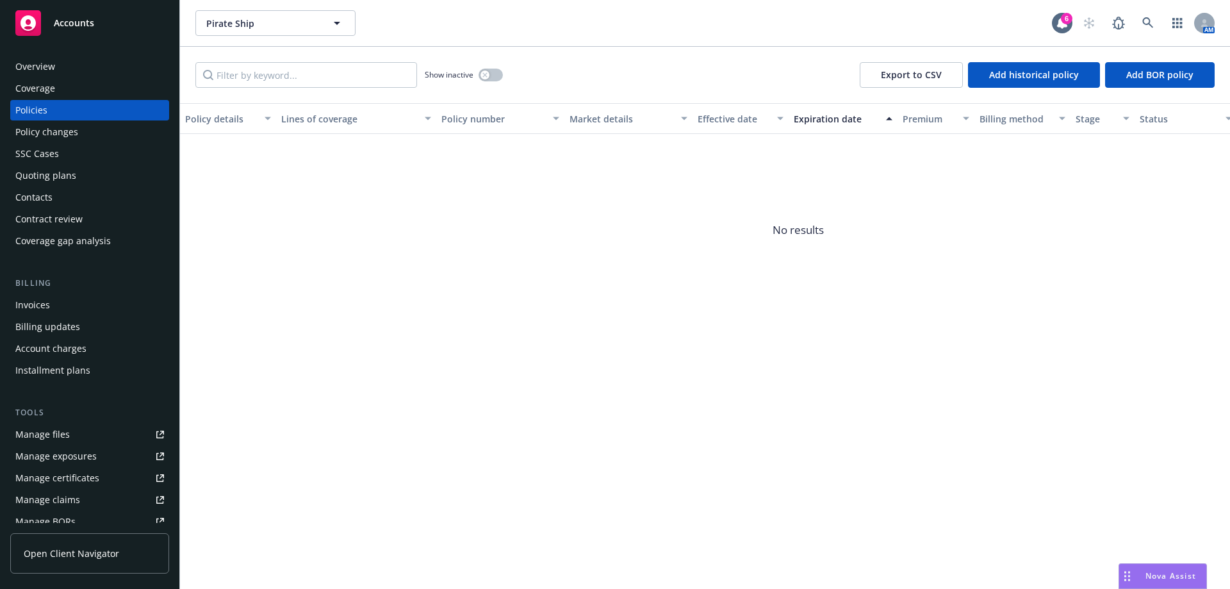
click at [1148, 6] on div "Pirate Ship Pirate Ship 6 AM" at bounding box center [705, 23] width 1050 height 46
click at [1150, 17] on link at bounding box center [1148, 23] width 26 height 26
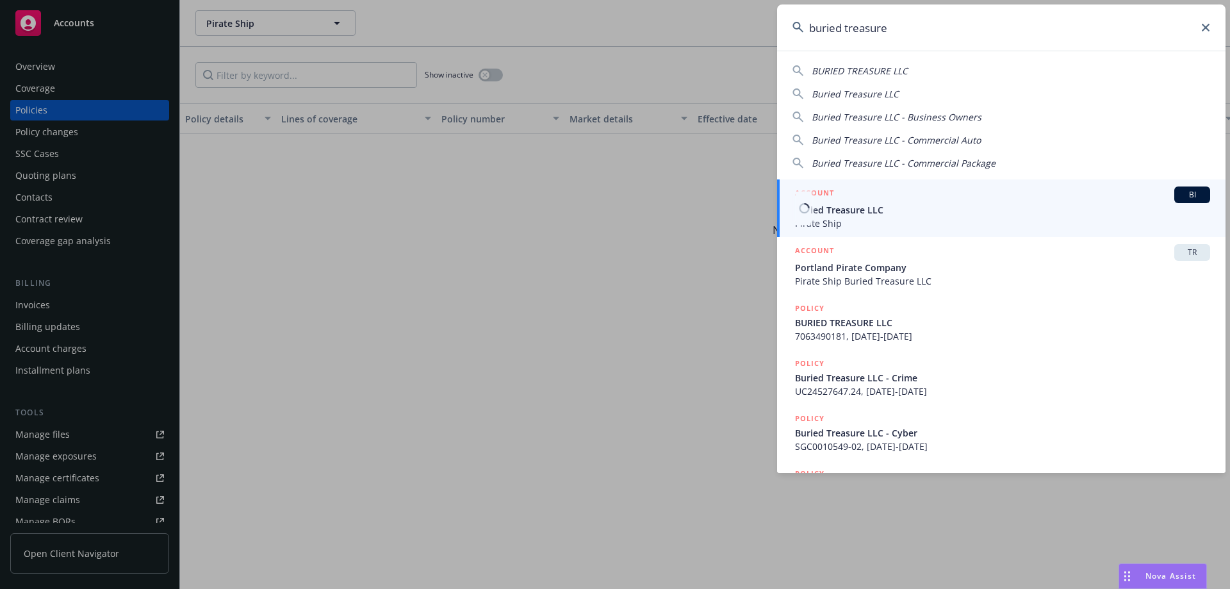
type input "buried treasure"
click at [835, 211] on span "Buried Treasure LLC" at bounding box center [1002, 209] width 415 height 13
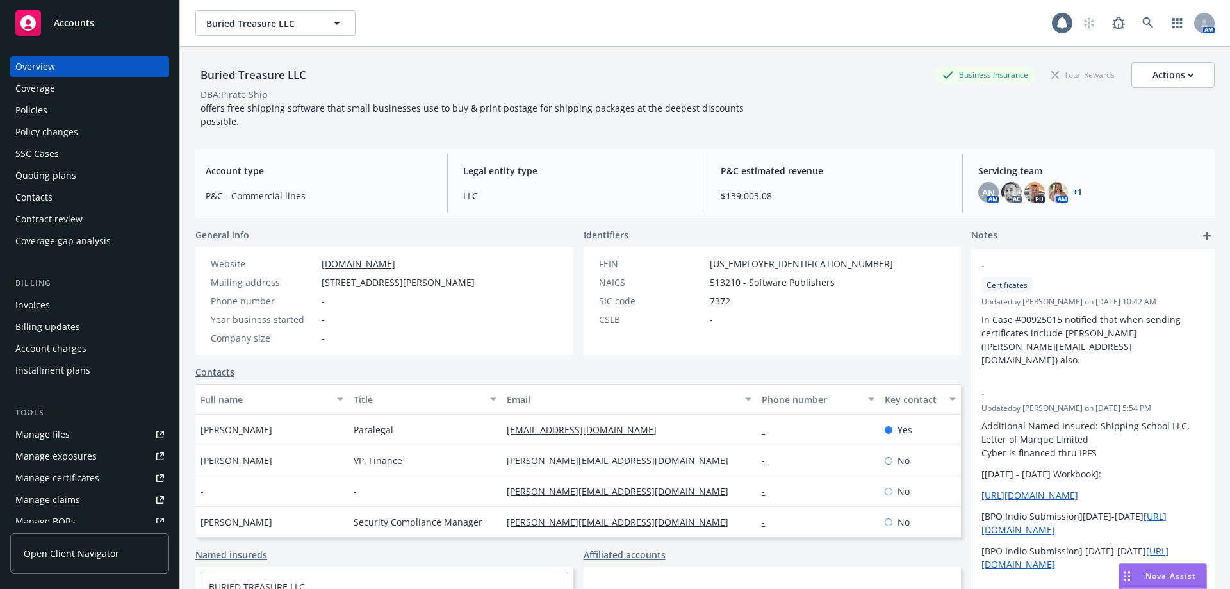
click at [101, 106] on div "Policies" at bounding box center [89, 110] width 149 height 20
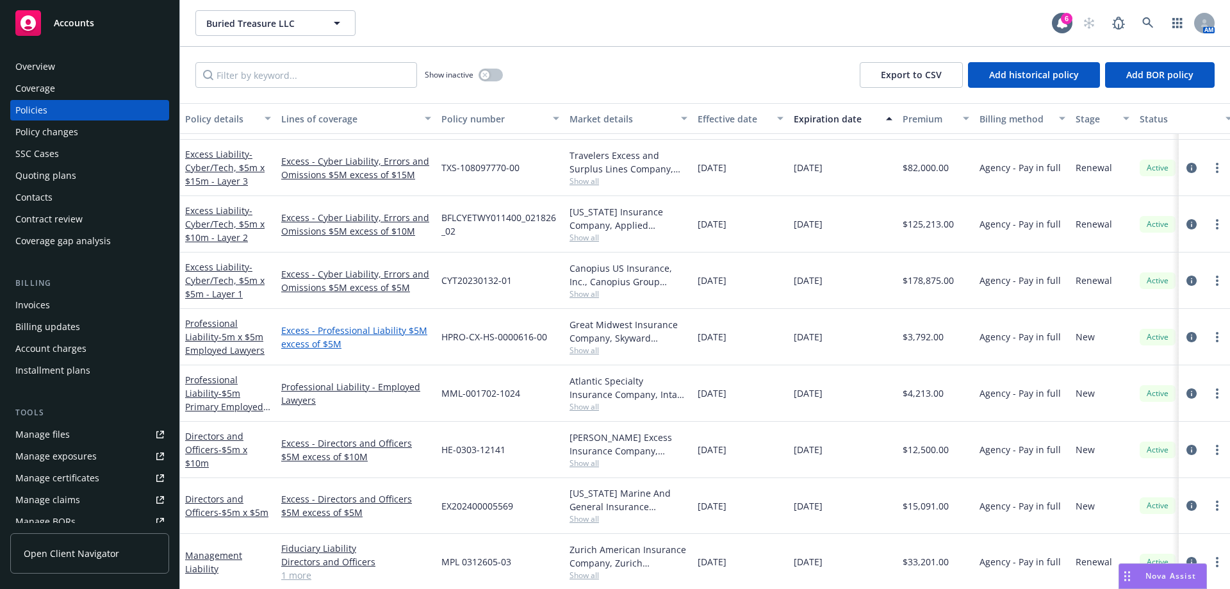
scroll to position [64, 0]
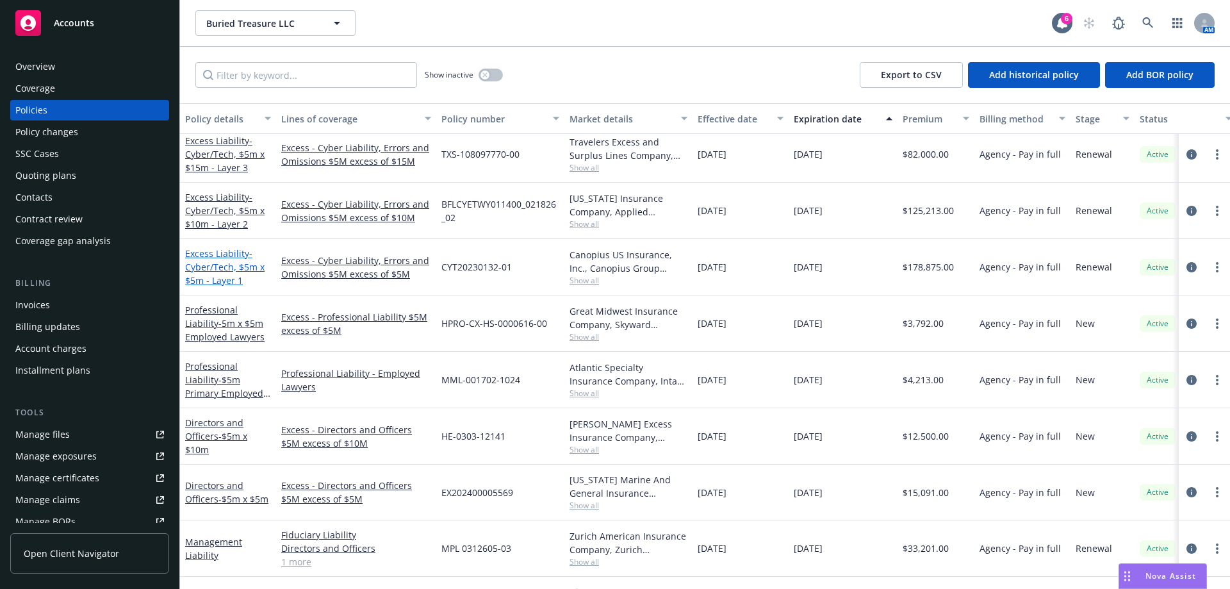
click at [195, 262] on span "- Cyber/Tech, $5m x $5m - Layer 1" at bounding box center [224, 266] width 79 height 39
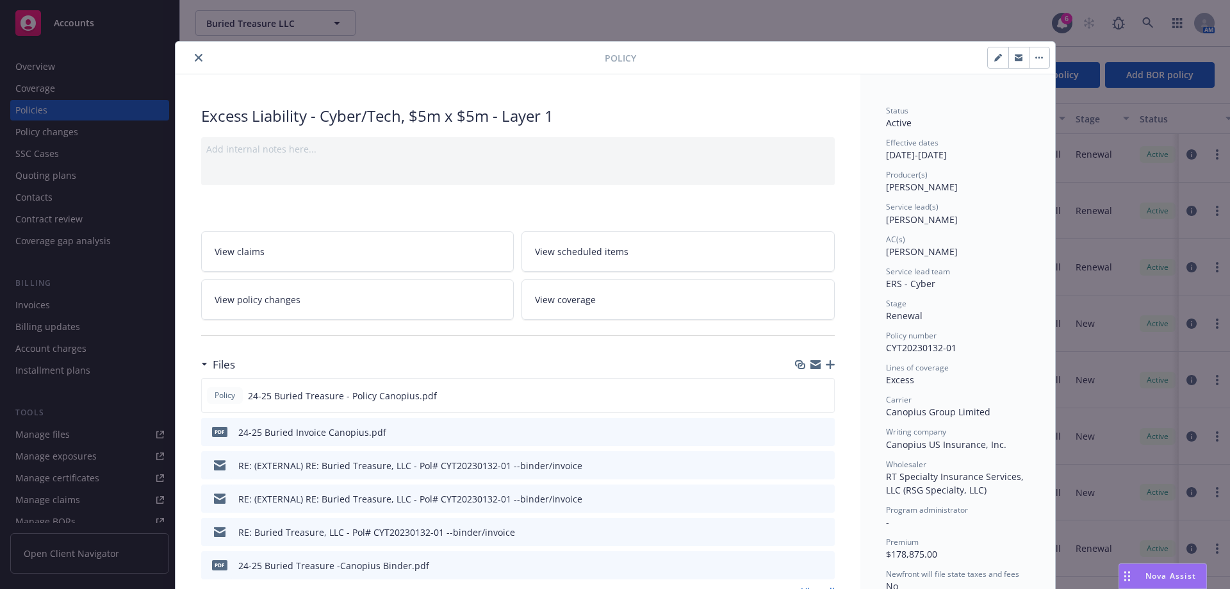
click at [197, 54] on button "close" at bounding box center [198, 57] width 15 height 15
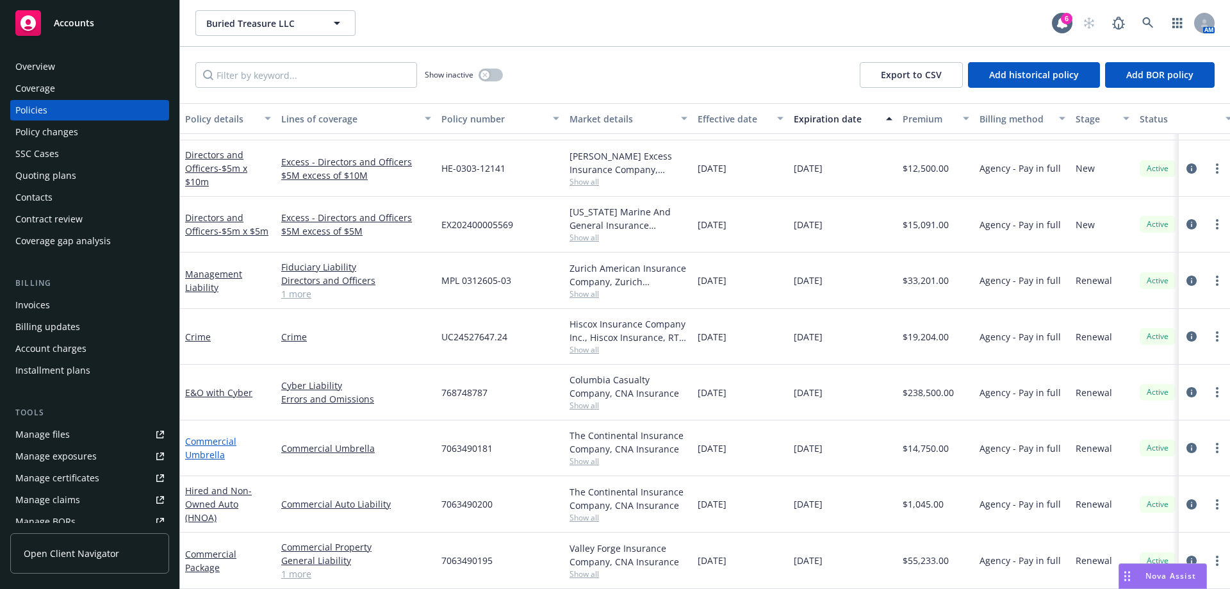
scroll to position [316, 0]
click at [212, 388] on link "E&O with Cyber" at bounding box center [218, 392] width 67 height 12
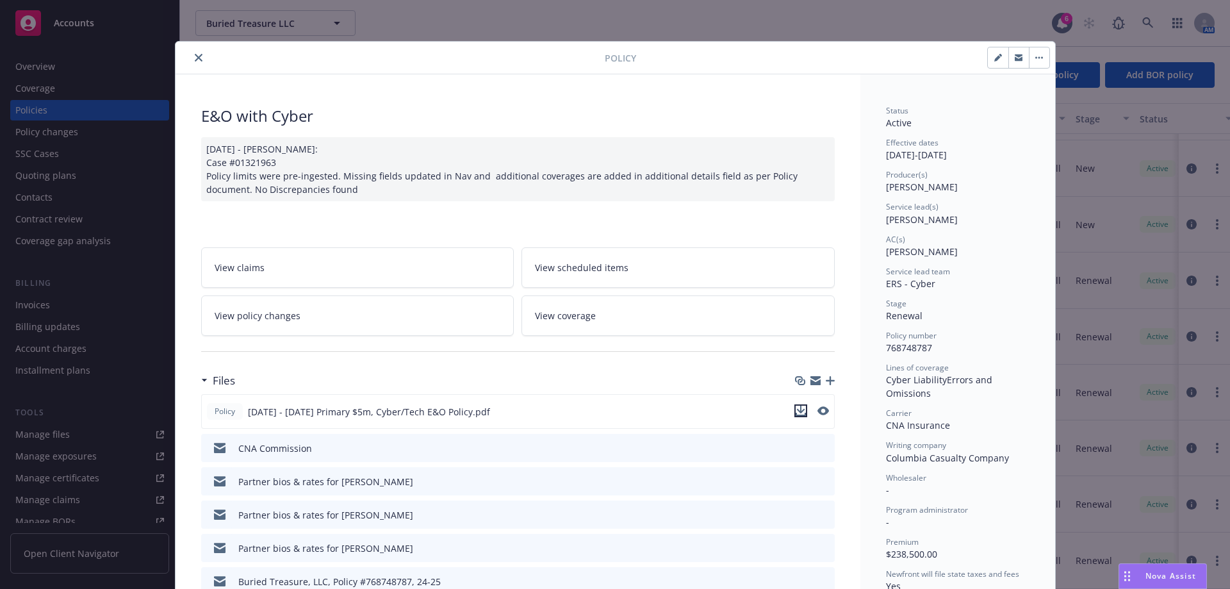
click at [795, 411] on icon "download file" at bounding box center [800, 410] width 10 height 10
click at [192, 66] on div "Policy" at bounding box center [614, 58] width 879 height 33
click at [191, 63] on button "close" at bounding box center [198, 57] width 15 height 15
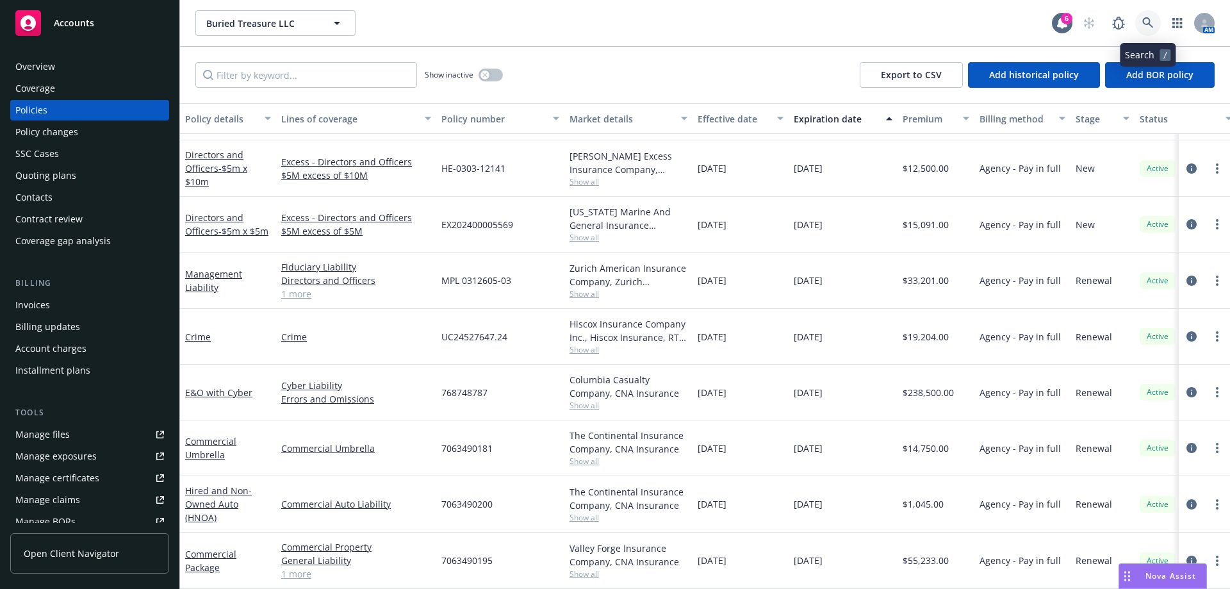
click at [1149, 26] on icon at bounding box center [1148, 23] width 12 height 12
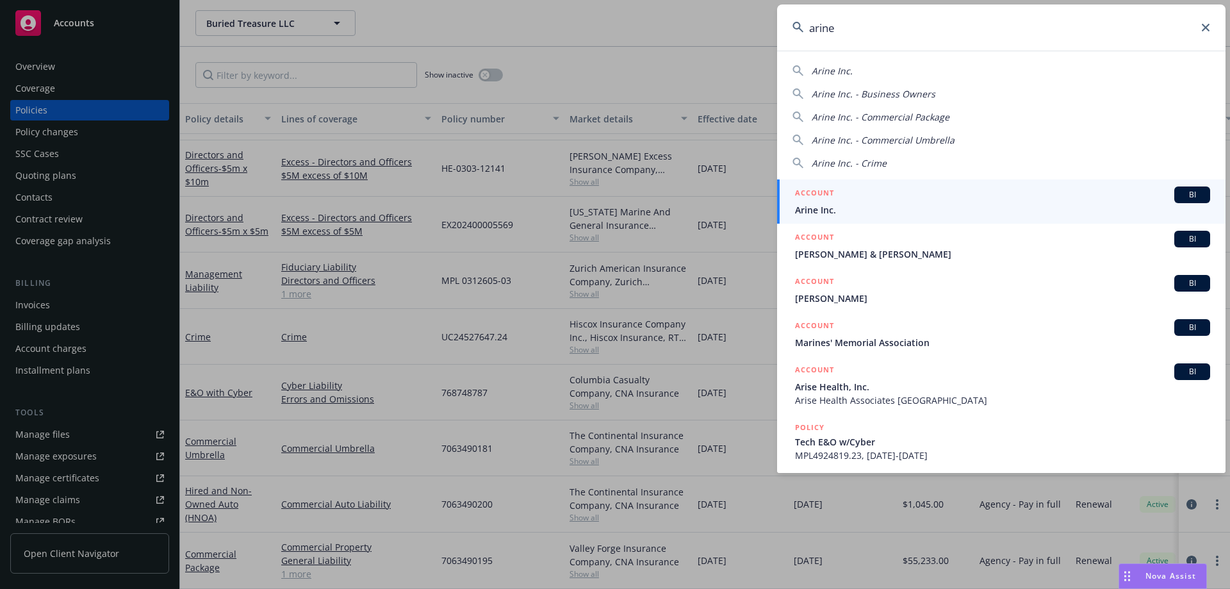
type input "arine"
click at [845, 209] on span "Arine Inc." at bounding box center [1002, 209] width 415 height 13
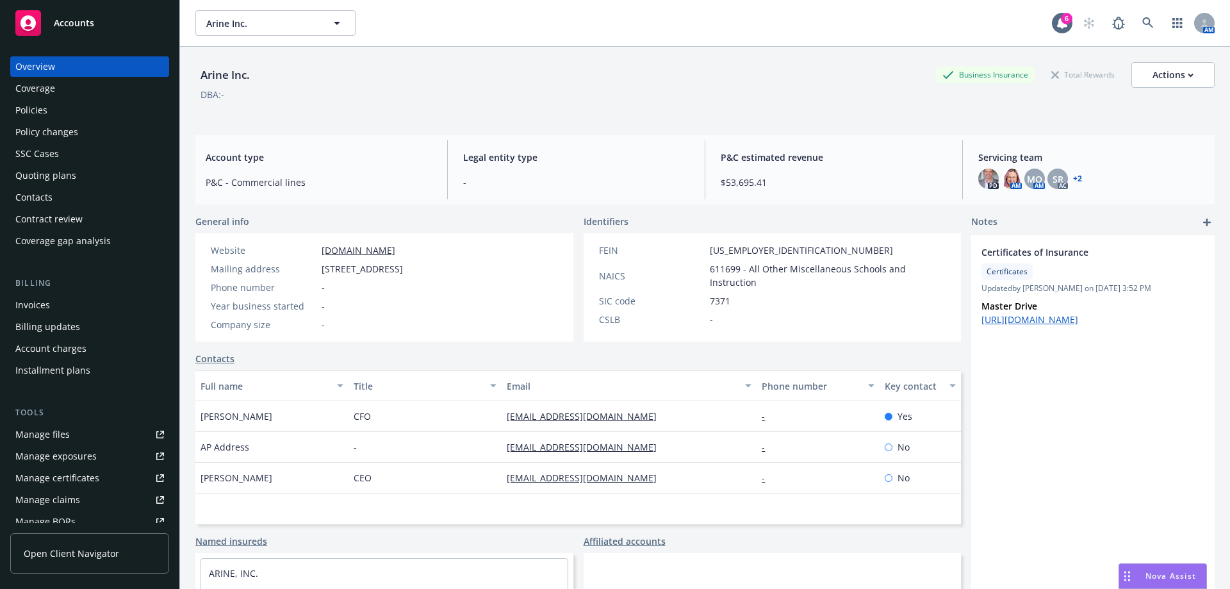
click at [86, 105] on div "Policies" at bounding box center [89, 110] width 149 height 20
